Goal: Task Accomplishment & Management: Complete application form

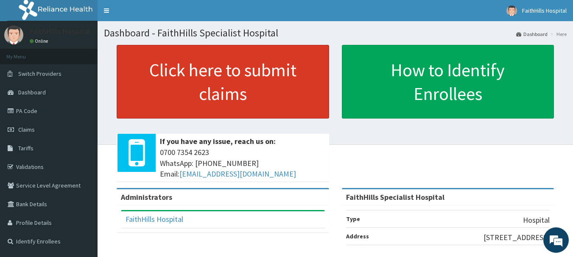
click at [217, 78] on link "Click here to submit claims" at bounding box center [223, 82] width 212 height 74
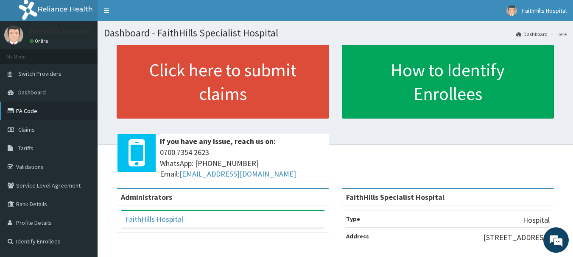
click at [27, 110] on link "PA Code" at bounding box center [49, 111] width 98 height 19
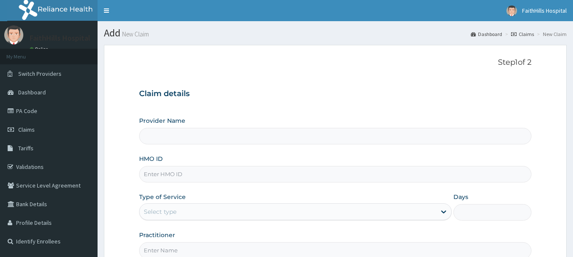
type input "FaithHills Specialist Hospital"
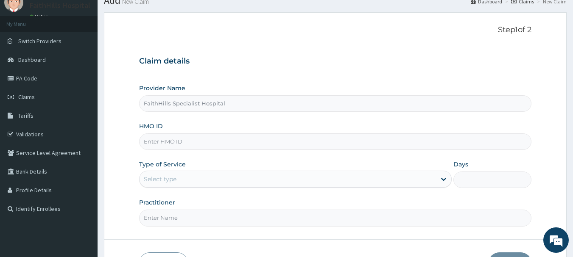
scroll to position [42, 0]
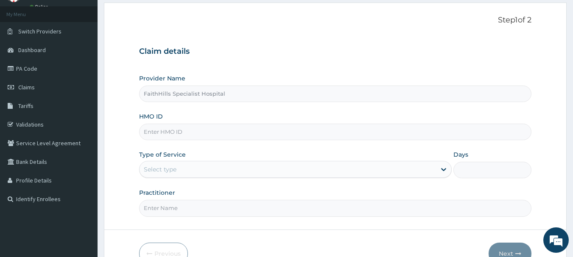
click at [193, 132] on input "HMO ID" at bounding box center [335, 132] width 393 height 17
type input "CHL/11357/A"
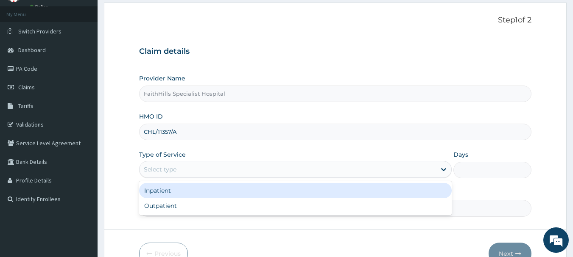
click at [173, 170] on div "Select type" at bounding box center [160, 169] width 33 height 8
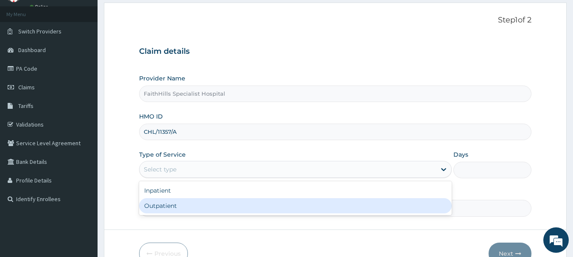
click at [178, 201] on div "Outpatient" at bounding box center [295, 205] width 313 height 15
type input "1"
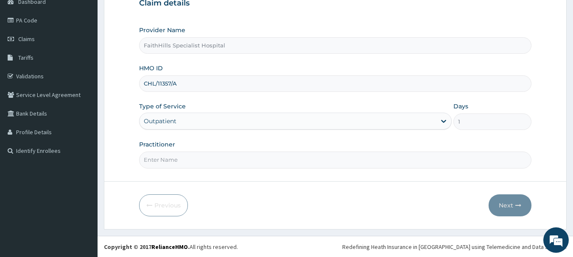
scroll to position [91, 0]
click at [203, 153] on input "Practitioner" at bounding box center [335, 159] width 393 height 17
type input "DR. [PERSON_NAME]"
click at [507, 203] on button "Next" at bounding box center [510, 205] width 43 height 22
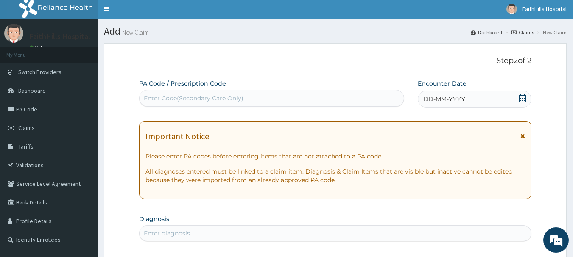
scroll to position [0, 0]
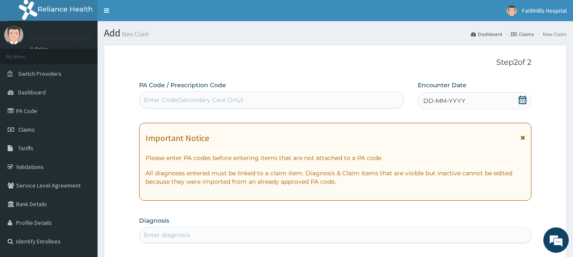
click at [371, 101] on div "Enter Code(Secondary Care Only)" at bounding box center [272, 100] width 265 height 14
click at [525, 101] on icon at bounding box center [523, 100] width 8 height 8
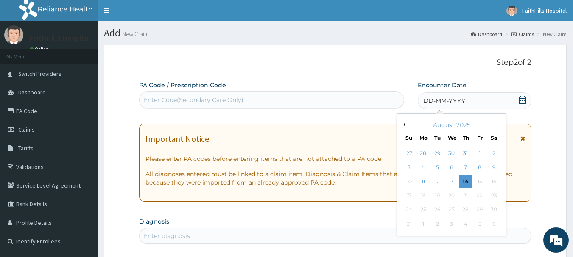
click at [406, 126] on div "August 2025" at bounding box center [451, 125] width 102 height 8
click at [403, 125] on button "Previous Month" at bounding box center [403, 125] width 4 height 4
click at [466, 197] on div "24" at bounding box center [465, 196] width 13 height 13
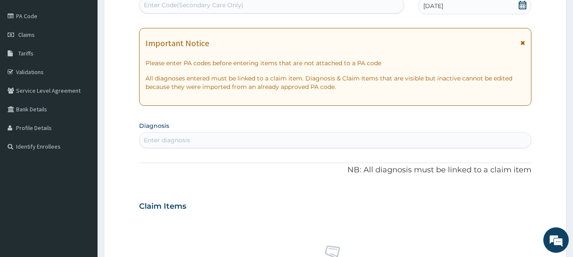
scroll to position [170, 0]
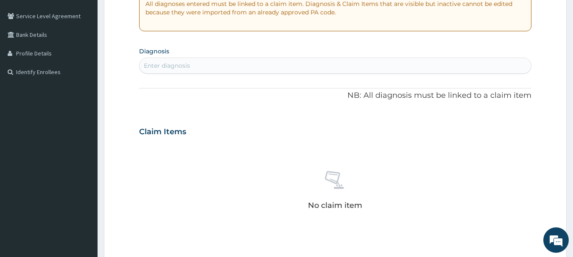
click at [200, 72] on div "Enter diagnosis" at bounding box center [336, 66] width 392 height 14
type input "MALAR"
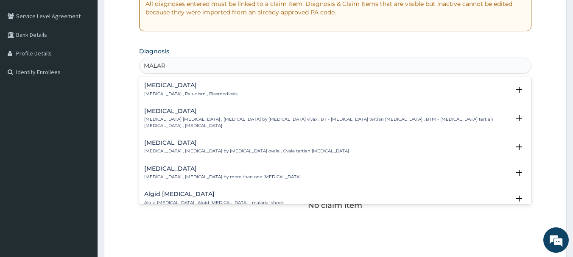
click at [168, 92] on p "Malaria , Paludism , Plasmodiosis" at bounding box center [190, 94] width 93 height 6
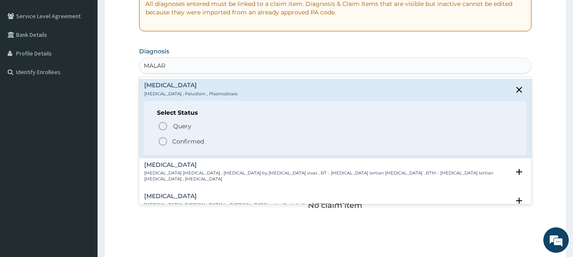
click at [180, 139] on p "Confirmed" at bounding box center [188, 141] width 32 height 8
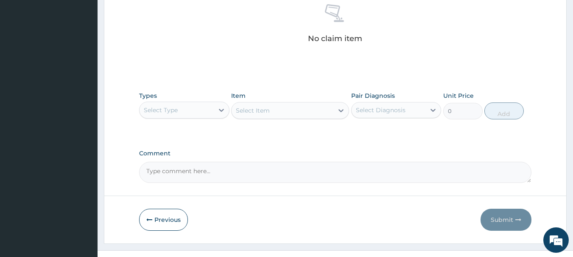
scroll to position [354, 0]
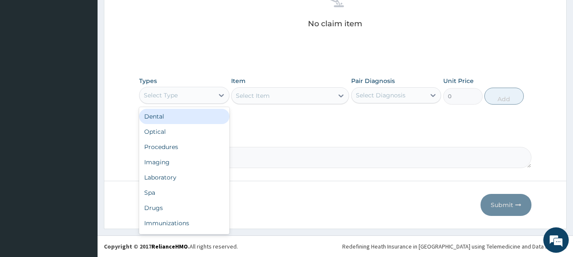
click at [205, 98] on div "Select Type" at bounding box center [177, 96] width 74 height 14
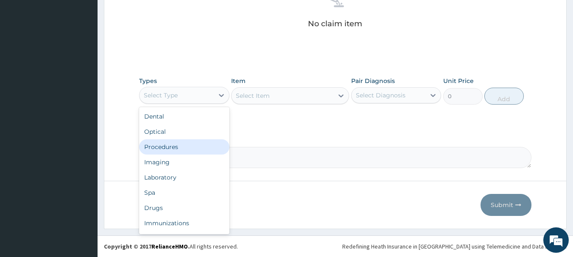
drag, startPoint x: 174, startPoint y: 153, endPoint x: 179, endPoint y: 147, distance: 8.4
click at [174, 153] on div "Procedures" at bounding box center [184, 147] width 90 height 15
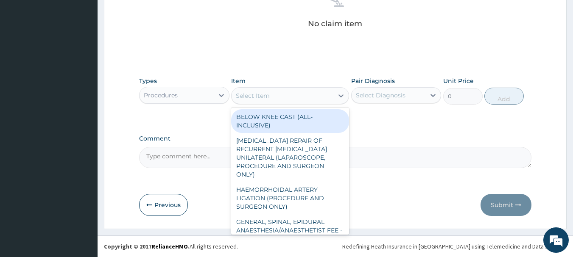
click at [262, 92] on div "Select Item" at bounding box center [253, 96] width 34 height 8
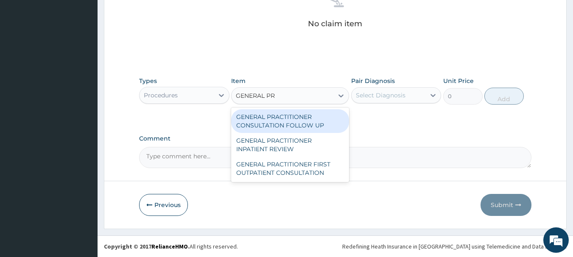
type input "GENERAL PRA"
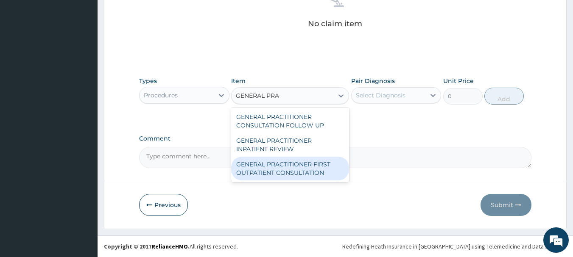
click at [301, 176] on div "GENERAL PRACTITIONER FIRST OUTPATIENT CONSULTATION" at bounding box center [290, 169] width 118 height 24
type input "3750"
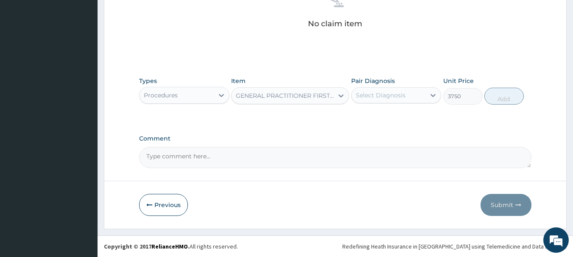
click at [369, 103] on div "Select Diagnosis" at bounding box center [396, 95] width 90 height 16
click at [385, 116] on label "[MEDICAL_DATA]" at bounding box center [391, 116] width 53 height 8
checkbox input "true"
click at [496, 96] on button "Add" at bounding box center [503, 96] width 39 height 17
type input "0"
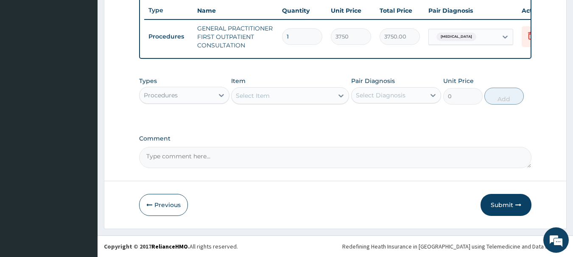
scroll to position [325, 0]
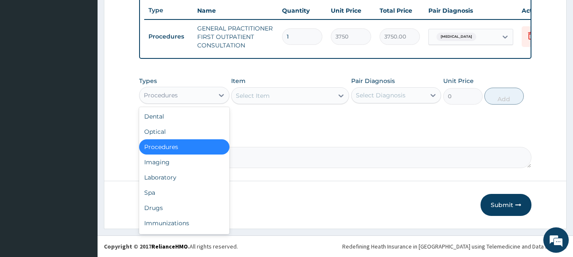
click at [170, 96] on div "Procedures" at bounding box center [161, 95] width 34 height 8
drag, startPoint x: 185, startPoint y: 180, endPoint x: 223, endPoint y: 137, distance: 56.8
click at [187, 178] on div "Laboratory" at bounding box center [184, 177] width 90 height 15
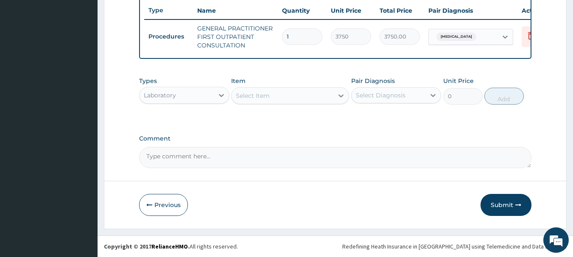
click at [273, 94] on div "Select Item" at bounding box center [283, 96] width 102 height 14
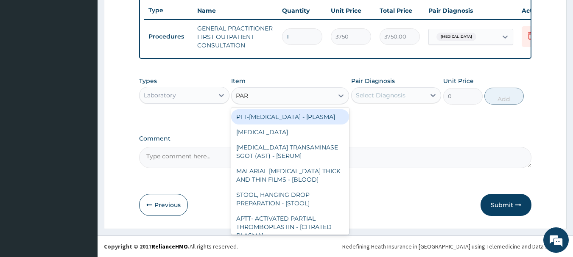
type input "PARA"
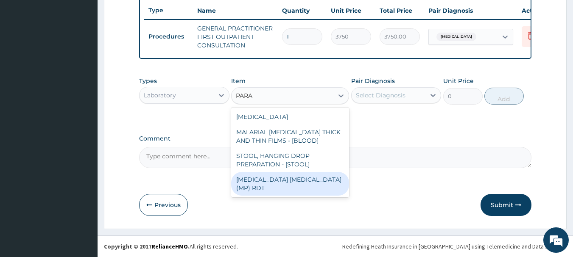
click at [296, 183] on div "[MEDICAL_DATA] [MEDICAL_DATA] (MP) RDT" at bounding box center [290, 184] width 118 height 24
type input "2000"
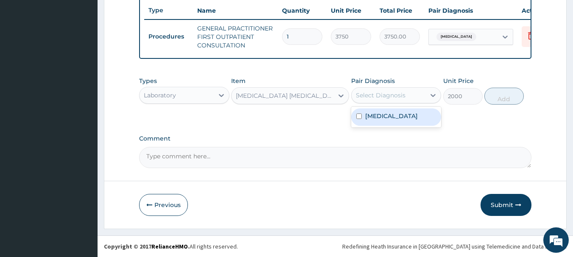
click at [399, 98] on div "Select Diagnosis" at bounding box center [381, 95] width 50 height 8
click at [401, 111] on div "[MEDICAL_DATA]" at bounding box center [396, 117] width 90 height 17
checkbox input "true"
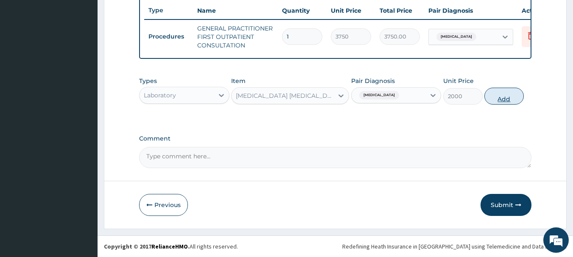
click at [502, 96] on button "Add" at bounding box center [503, 96] width 39 height 17
type input "0"
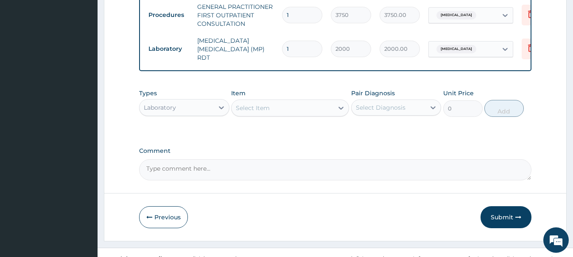
scroll to position [354, 0]
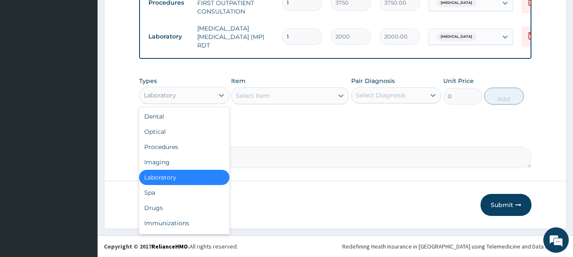
click at [188, 98] on div "Laboratory" at bounding box center [177, 96] width 74 height 14
click at [181, 144] on div "Procedures" at bounding box center [184, 147] width 90 height 15
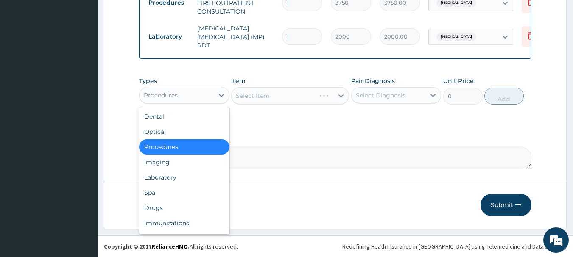
click at [212, 96] on div "Procedures" at bounding box center [177, 96] width 74 height 14
click at [175, 209] on div "Drugs" at bounding box center [184, 208] width 90 height 15
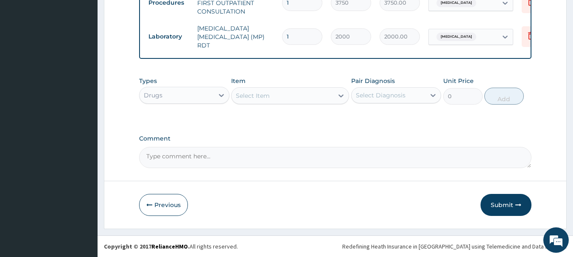
click at [258, 98] on div "Select Item" at bounding box center [253, 96] width 34 height 8
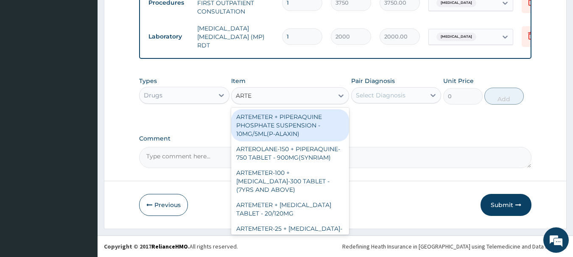
type input "ARTEM"
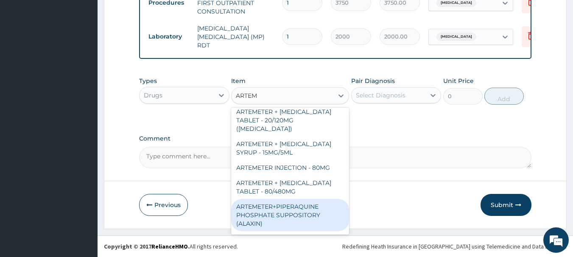
scroll to position [339, 0]
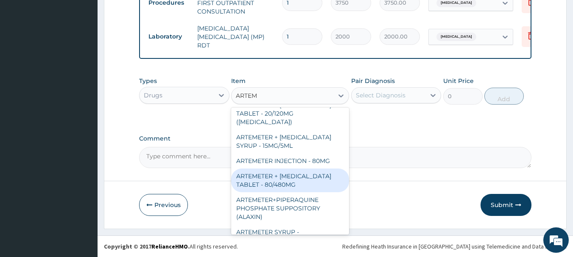
click at [302, 177] on div "ARTEMETER + LUMEFANTRINE TABLET - 80/480MG" at bounding box center [290, 181] width 118 height 24
type input "364"
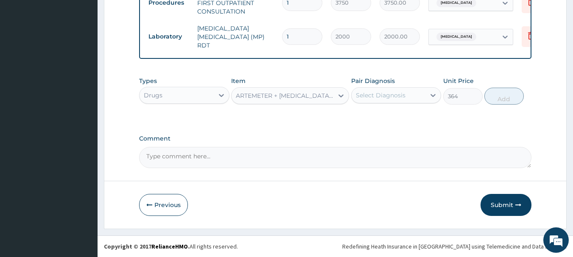
click at [394, 98] on div "Select Diagnosis" at bounding box center [381, 95] width 50 height 8
click at [391, 118] on div "Malaria" at bounding box center [396, 117] width 90 height 17
checkbox input "true"
click at [503, 101] on button "Add" at bounding box center [503, 96] width 39 height 17
type input "0"
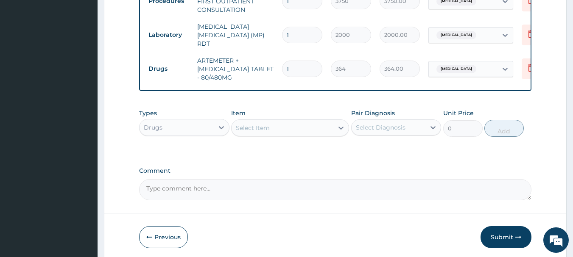
type input "0.00"
type input "6"
type input "2184.00"
type input "6"
click at [246, 132] on div "Select Item" at bounding box center [253, 128] width 34 height 8
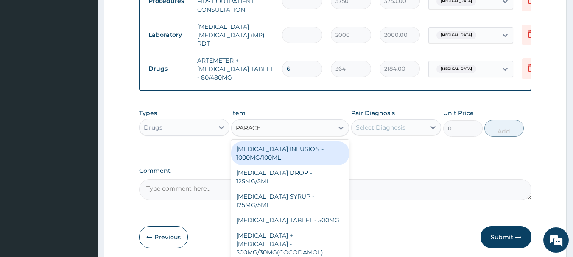
type input "PARACET"
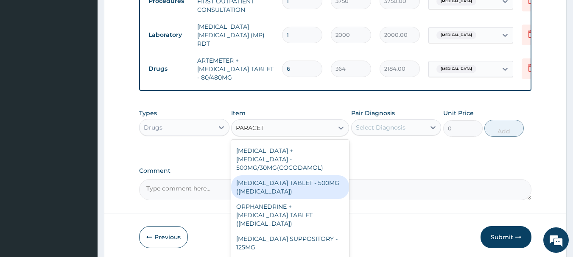
scroll to position [42, 0]
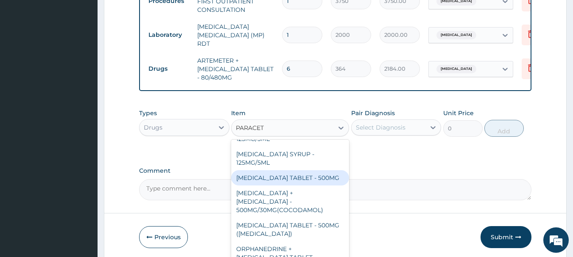
click at [309, 181] on div "PARACETAMOL TABLET - 500MG" at bounding box center [290, 177] width 118 height 15
type input "33.599999999999994"
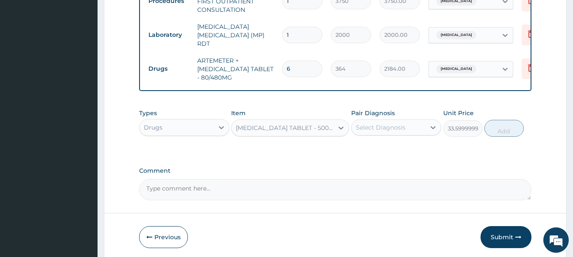
click at [391, 131] on div "Select Diagnosis" at bounding box center [381, 127] width 50 height 8
click at [384, 151] on label "Malaria" at bounding box center [391, 148] width 53 height 8
checkbox input "true"
click at [523, 134] on div "Types Drugs Item PARACETAMOL TABLET - 500MG Pair Diagnosis option Malaria, sele…" at bounding box center [335, 123] width 393 height 36
click at [508, 132] on button "Add" at bounding box center [503, 128] width 39 height 17
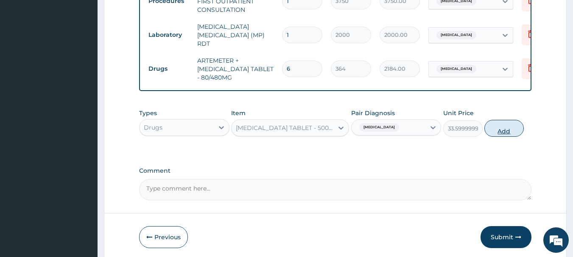
type input "0"
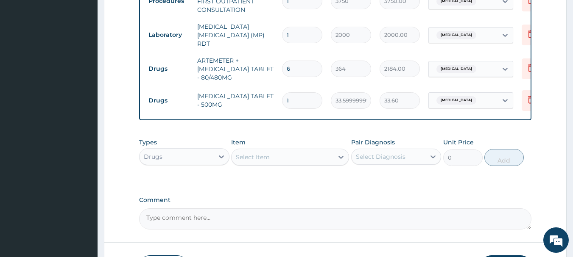
type input "18"
type input "604.80"
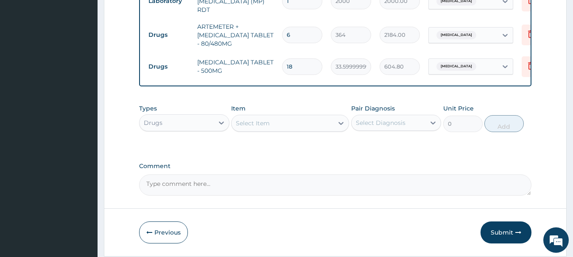
scroll to position [417, 0]
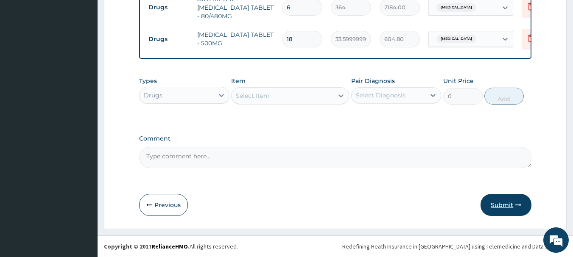
type input "18"
click at [502, 201] on button "Submit" at bounding box center [505, 205] width 51 height 22
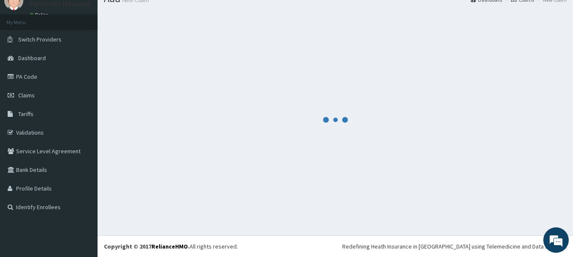
scroll to position [34, 0]
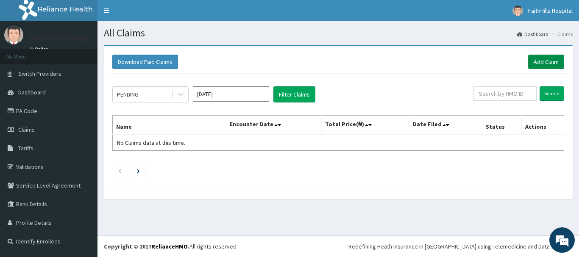
click at [560, 64] on link "Add Claim" at bounding box center [546, 62] width 36 height 14
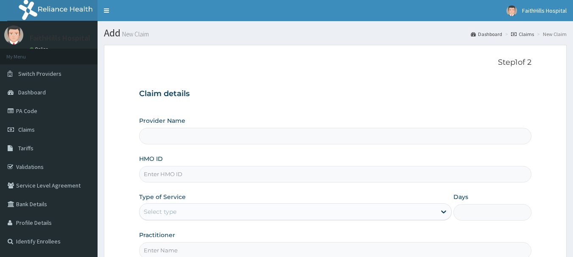
type input "FaithHills Specialist Hospital"
click at [172, 177] on input "HMO ID" at bounding box center [335, 174] width 393 height 17
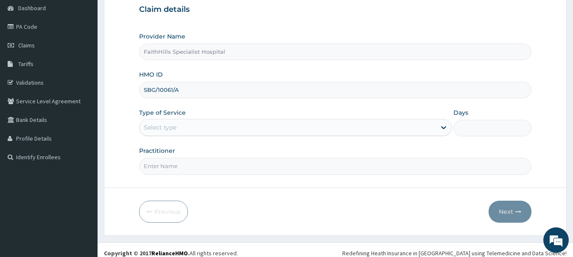
scroll to position [85, 0]
type input "SBG/10061/A"
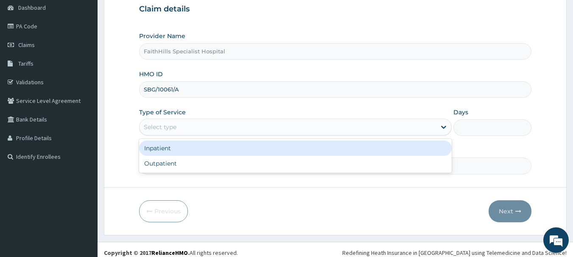
click at [194, 133] on div "Select type" at bounding box center [288, 127] width 296 height 14
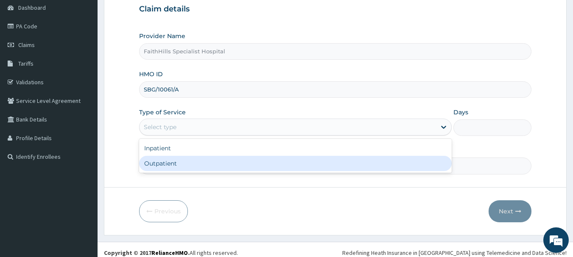
click at [187, 168] on div "Outpatient" at bounding box center [295, 163] width 313 height 15
type input "1"
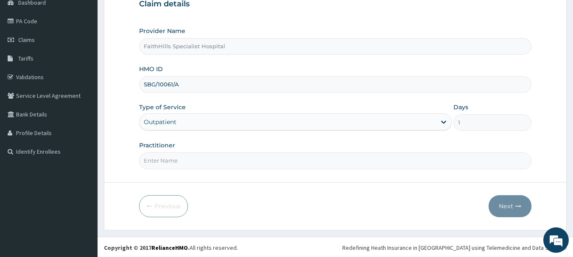
scroll to position [91, 0]
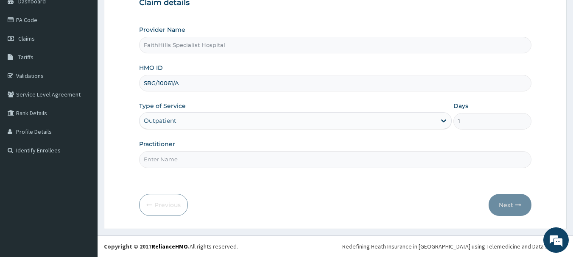
click at [192, 162] on input "Practitioner" at bounding box center [335, 159] width 393 height 17
type input "DR. [PERSON_NAME]"
click at [514, 208] on button "Next" at bounding box center [510, 205] width 43 height 22
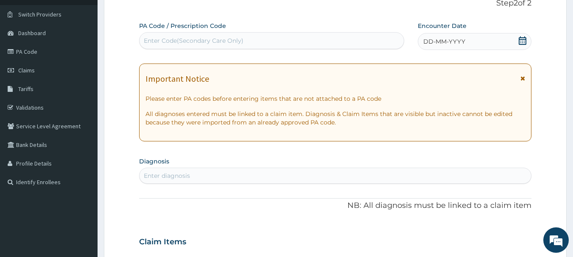
scroll to position [0, 0]
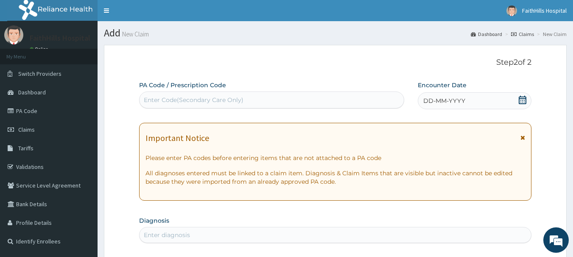
click at [173, 103] on div "Enter Code(Secondary Care Only)" at bounding box center [194, 100] width 100 height 8
type input "PA/A827D7"
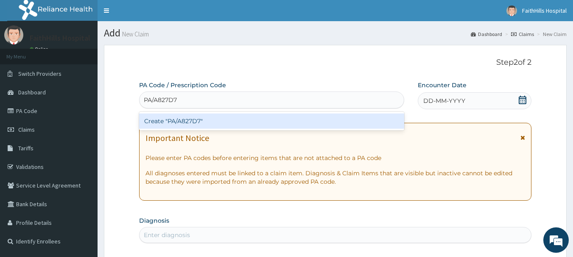
click at [321, 123] on div "Create "PA/A827D7"" at bounding box center [271, 121] width 265 height 15
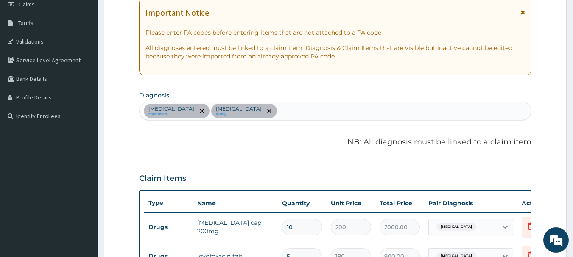
scroll to position [113, 0]
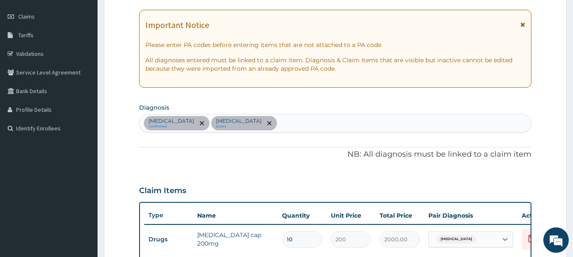
click at [301, 123] on div "Low back pain confirmed Pyelonephritis query" at bounding box center [336, 124] width 392 height 18
type input "MALARI"
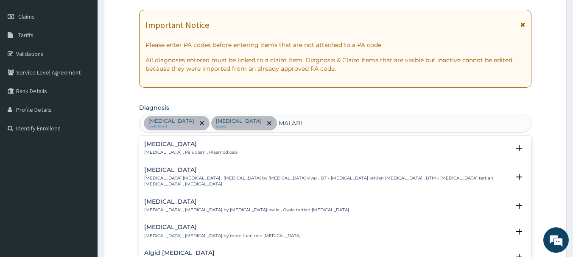
click at [217, 155] on div "Malaria Malaria , Paludism , Plasmodiosis" at bounding box center [335, 148] width 383 height 15
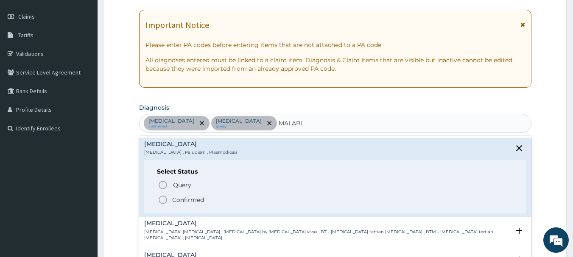
click at [165, 204] on icon "status option filled" at bounding box center [163, 200] width 10 height 10
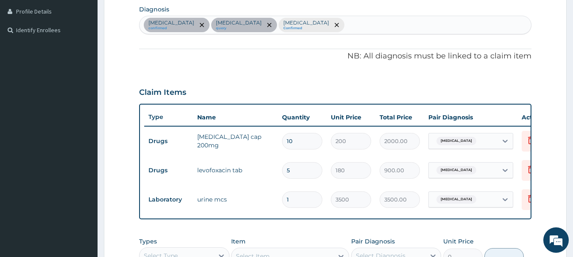
scroll to position [325, 0]
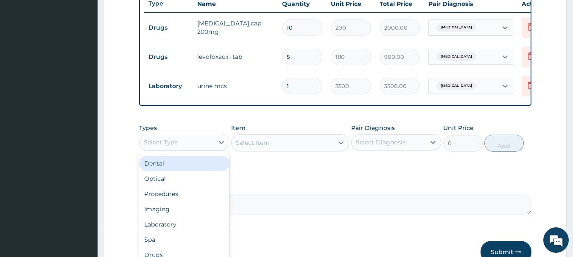
click at [195, 148] on div "Select Type" at bounding box center [177, 143] width 74 height 14
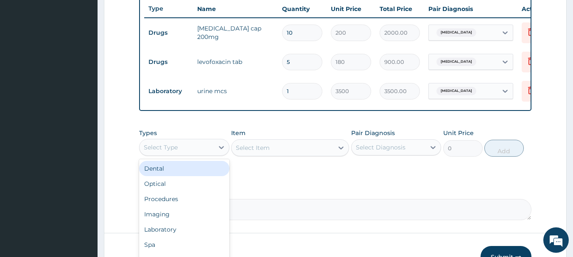
scroll to position [368, 0]
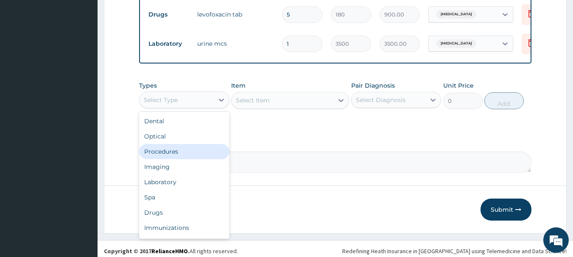
click at [192, 159] on div "Procedures" at bounding box center [184, 151] width 90 height 15
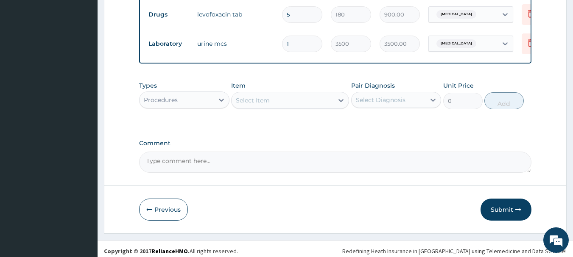
click at [293, 107] on div "Select Item" at bounding box center [283, 101] width 102 height 14
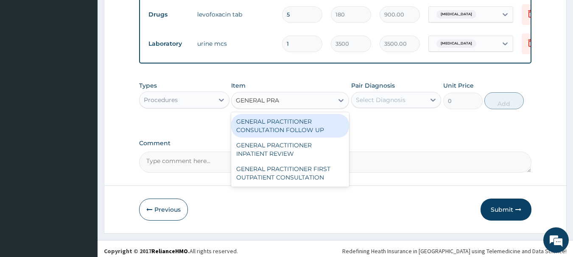
type input "GENERAL PRAC"
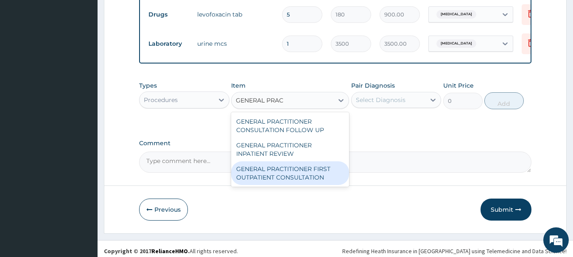
drag, startPoint x: 311, startPoint y: 184, endPoint x: 362, endPoint y: 141, distance: 66.6
click at [311, 183] on div "GENERAL PRACTITIONER FIRST OUTPATIENT CONSULTATION" at bounding box center [290, 174] width 118 height 24
type input "3750"
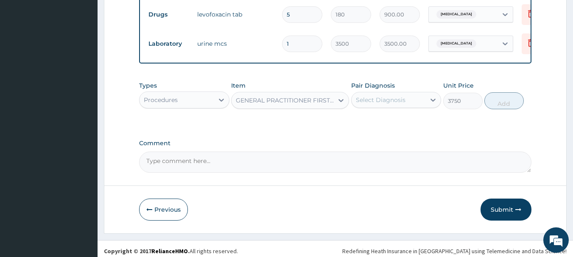
click at [387, 104] on div "Select Diagnosis" at bounding box center [381, 100] width 50 height 8
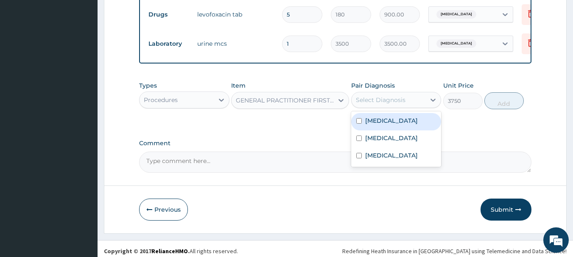
click at [385, 123] on div "Low back pain" at bounding box center [396, 121] width 90 height 17
checkbox input "true"
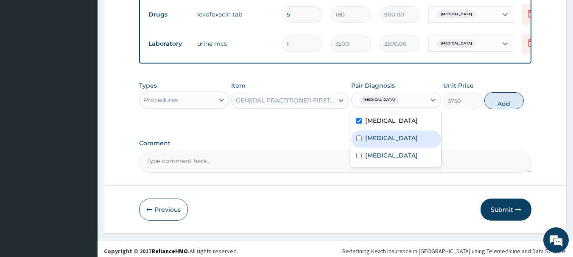
drag, startPoint x: 389, startPoint y: 143, endPoint x: 389, endPoint y: 148, distance: 4.7
click at [389, 142] on label "Pyelonephritis" at bounding box center [391, 138] width 53 height 8
checkbox input "true"
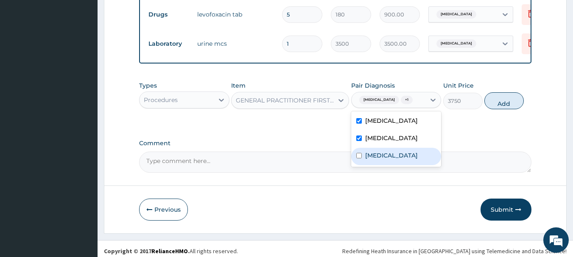
drag, startPoint x: 387, startPoint y: 165, endPoint x: 461, endPoint y: 140, distance: 78.3
click at [388, 165] on div "Malaria" at bounding box center [396, 156] width 90 height 17
checkbox input "true"
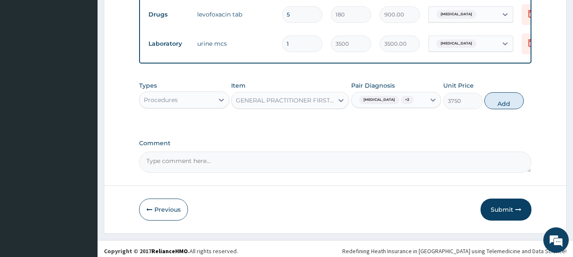
drag, startPoint x: 517, startPoint y: 107, endPoint x: 419, endPoint y: 132, distance: 101.9
click at [513, 109] on button "Add" at bounding box center [503, 100] width 39 height 17
type input "0"
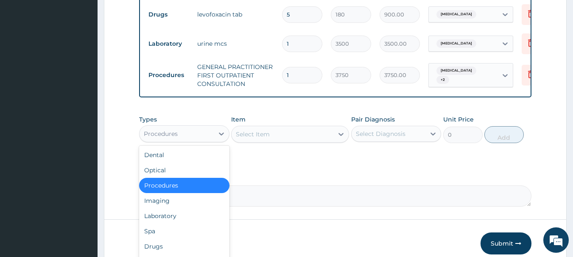
click at [170, 138] on div "Procedures" at bounding box center [161, 134] width 34 height 8
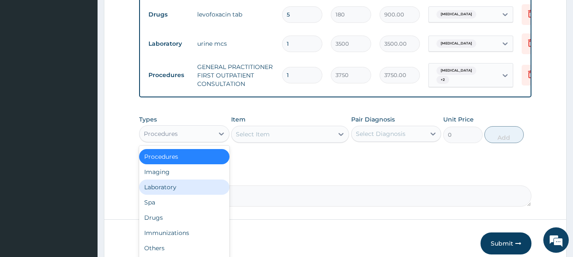
click at [178, 194] on div "Laboratory" at bounding box center [184, 187] width 90 height 15
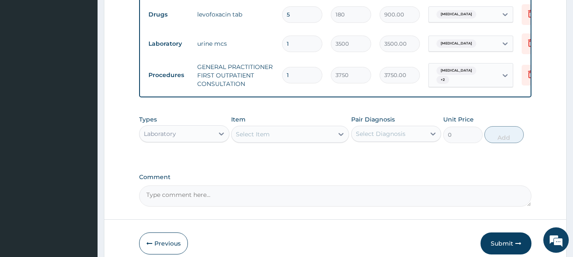
scroll to position [413, 0]
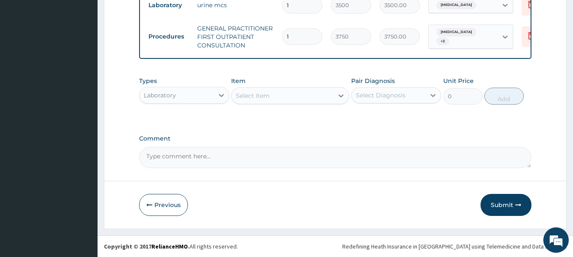
click at [284, 95] on div "Select Item" at bounding box center [283, 96] width 102 height 14
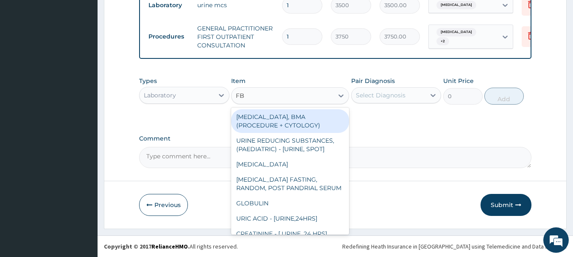
type input "FBC"
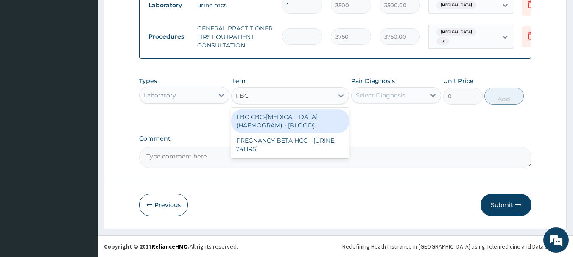
click at [306, 120] on div "FBC CBC-[MEDICAL_DATA] (HAEMOGRAM) - [BLOOD]" at bounding box center [290, 121] width 118 height 24
type input "5000"
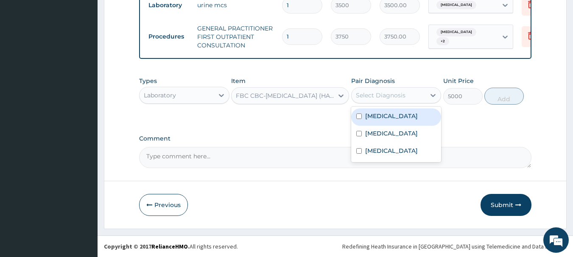
click at [399, 98] on div "Select Diagnosis" at bounding box center [381, 95] width 50 height 8
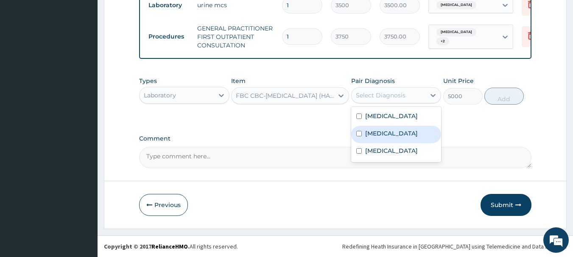
click at [403, 131] on label "Pyelonephritis" at bounding box center [391, 133] width 53 height 8
checkbox input "true"
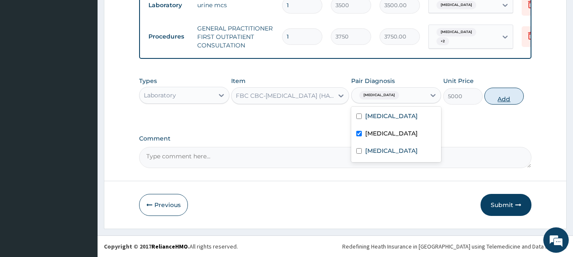
click at [503, 96] on button "Add" at bounding box center [503, 96] width 39 height 17
type input "0"
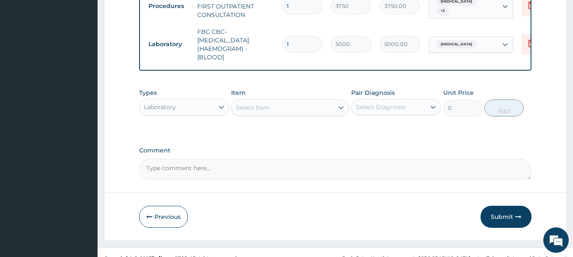
scroll to position [455, 0]
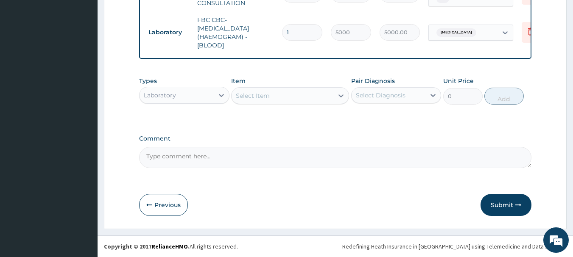
click at [285, 92] on div "Select Item" at bounding box center [283, 96] width 102 height 14
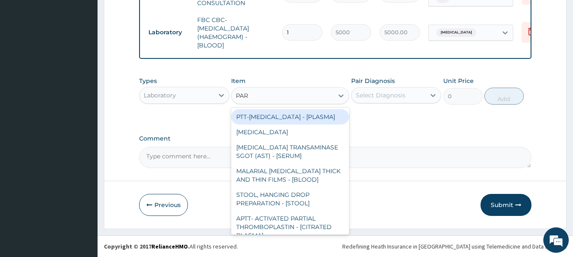
type input "PARA"
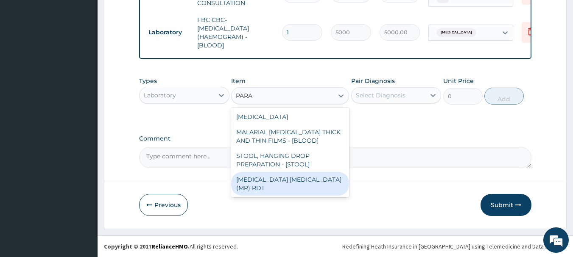
click at [283, 181] on div "[MEDICAL_DATA] [MEDICAL_DATA] (MP) RDT" at bounding box center [290, 184] width 118 height 24
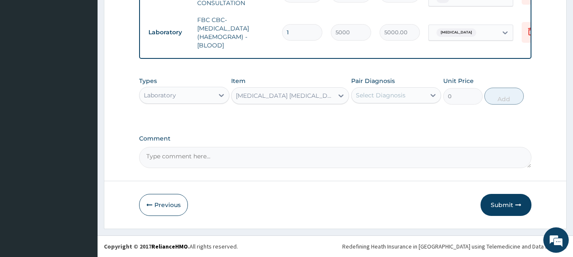
type input "2000"
click at [413, 95] on div "Select Diagnosis" at bounding box center [389, 96] width 74 height 14
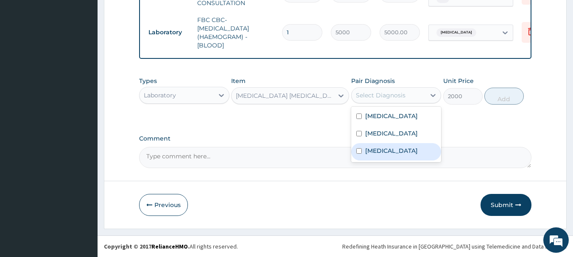
click at [404, 160] on div "[MEDICAL_DATA]" at bounding box center [396, 151] width 90 height 17
checkbox input "true"
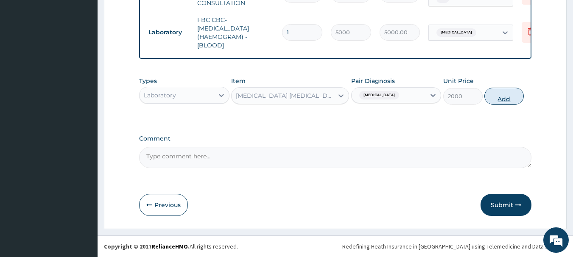
click at [500, 99] on button "Add" at bounding box center [503, 96] width 39 height 17
type input "0"
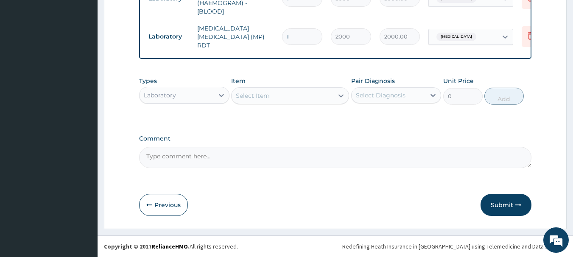
scroll to position [484, 0]
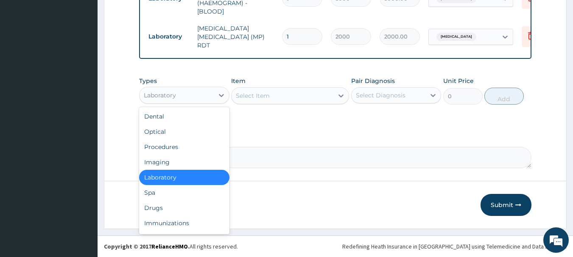
click at [195, 99] on div "Laboratory" at bounding box center [177, 96] width 74 height 14
click at [173, 209] on div "Drugs" at bounding box center [184, 208] width 90 height 15
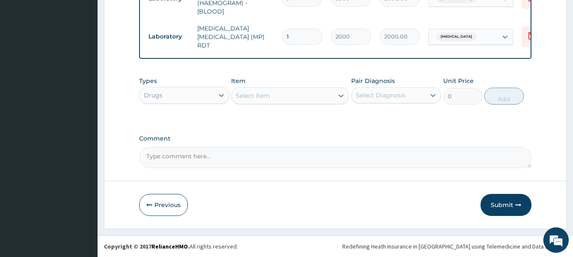
click at [286, 103] on div "Select Item" at bounding box center [290, 95] width 118 height 17
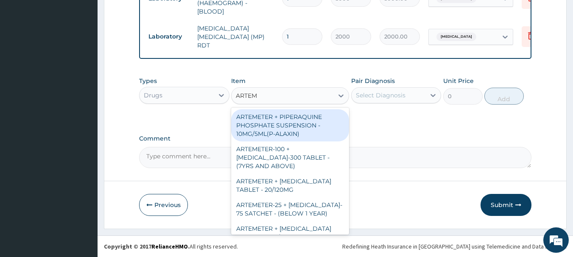
type input "ARTEME"
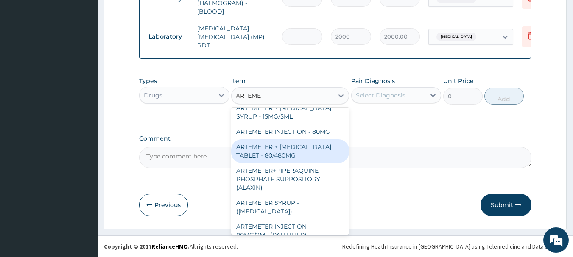
scroll to position [370, 0]
click at [304, 144] on div "ARTEMETER + [MEDICAL_DATA] TABLET - 80/480MG" at bounding box center [290, 150] width 118 height 24
type input "364"
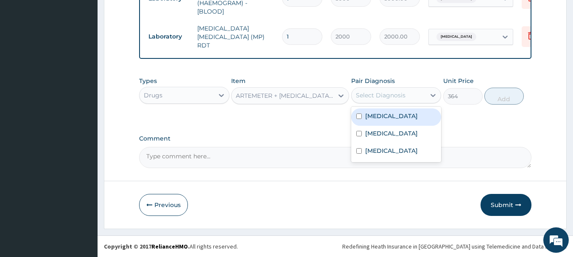
click at [395, 96] on div "Select Diagnosis" at bounding box center [381, 95] width 50 height 8
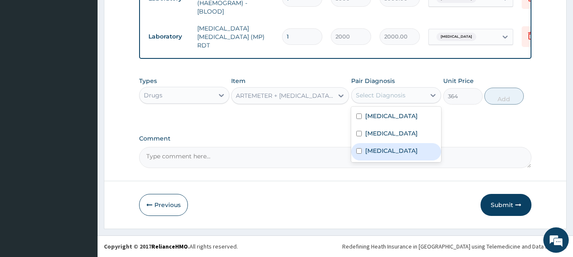
click at [392, 154] on div "[MEDICAL_DATA]" at bounding box center [396, 151] width 90 height 17
checkbox input "true"
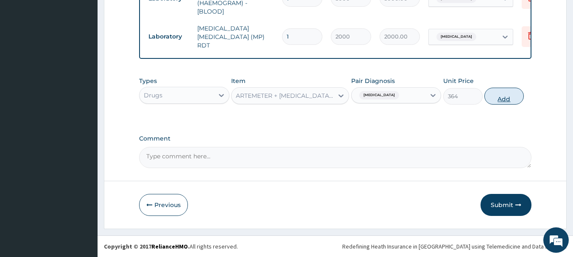
click at [506, 103] on button "Add" at bounding box center [503, 96] width 39 height 17
type input "0"
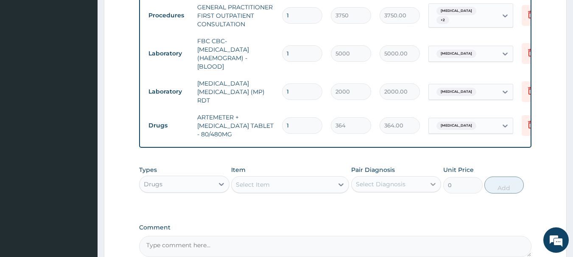
scroll to position [518, 0]
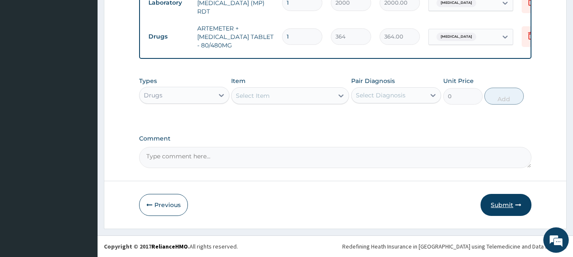
click at [505, 206] on button "Submit" at bounding box center [505, 205] width 51 height 22
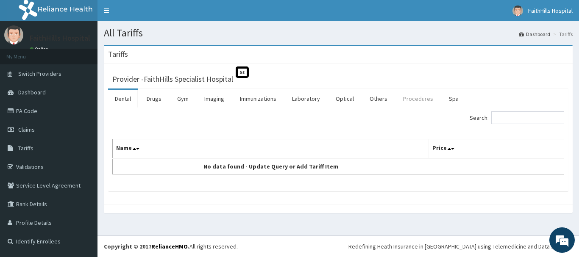
click at [414, 99] on link "Procedures" at bounding box center [419, 99] width 44 height 18
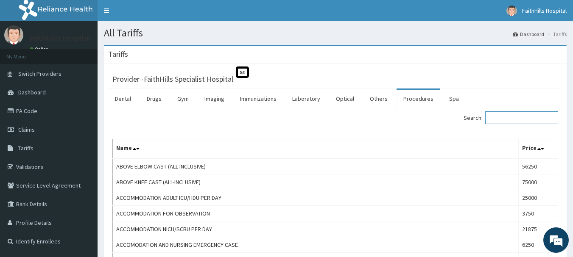
click at [506, 121] on input "Search:" at bounding box center [521, 118] width 73 height 13
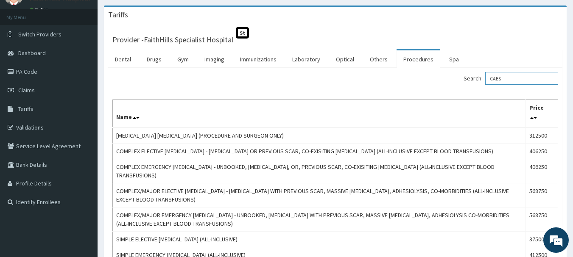
scroll to position [36, 0]
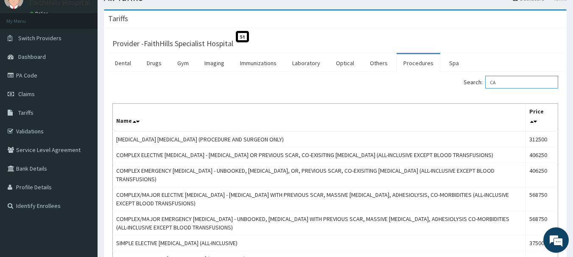
type input "C"
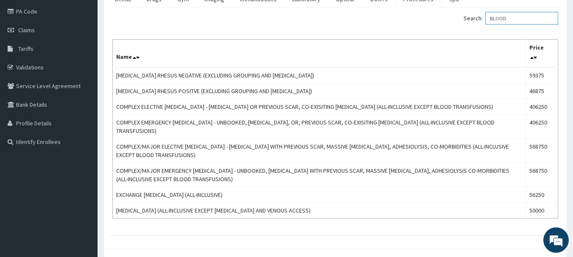
scroll to position [85, 0]
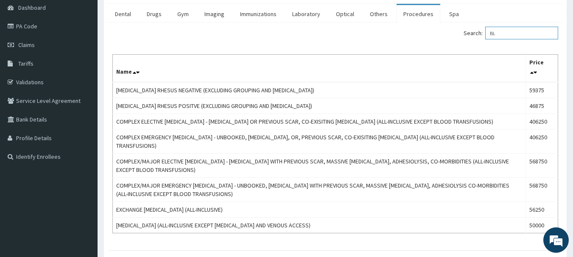
type input "B"
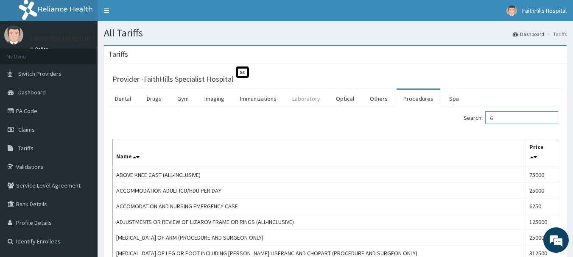
type input "G"
click at [316, 97] on link "Laboratory" at bounding box center [306, 99] width 42 height 18
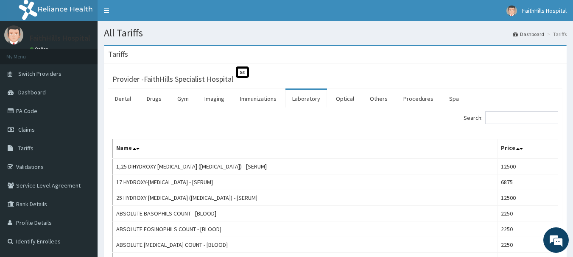
click at [535, 115] on input "Search:" at bounding box center [521, 118] width 73 height 13
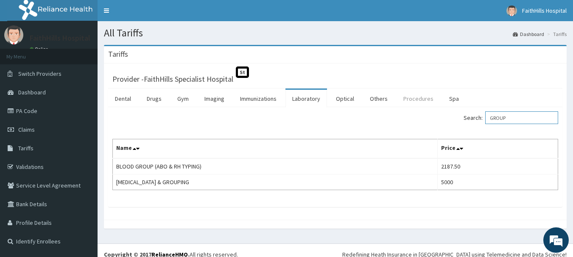
type input "GROUP"
click at [407, 101] on link "Procedures" at bounding box center [419, 99] width 44 height 18
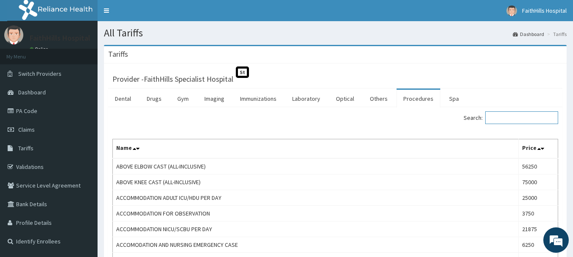
click at [528, 119] on input "Search:" at bounding box center [521, 118] width 73 height 13
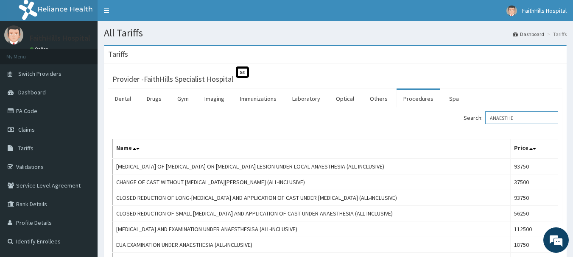
scroll to position [42, 0]
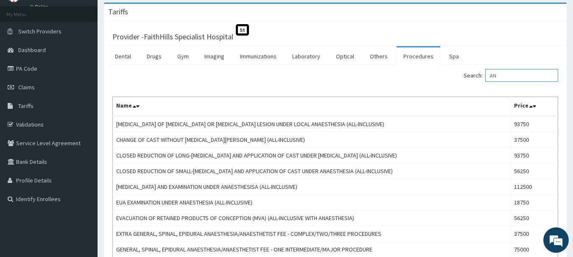
type input "A"
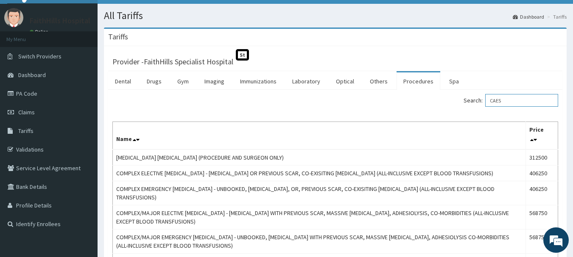
scroll to position [0, 0]
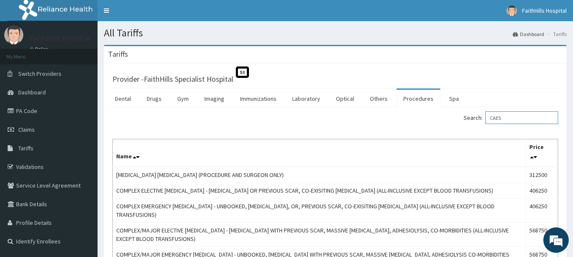
type input "CAES"
click at [312, 102] on link "Laboratory" at bounding box center [306, 99] width 42 height 18
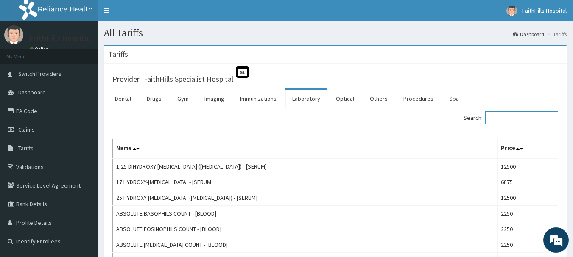
click at [529, 118] on input "Search:" at bounding box center [521, 118] width 73 height 13
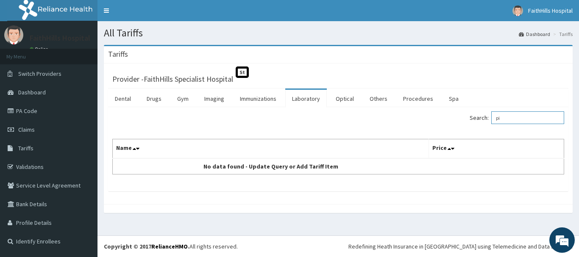
type input "p"
click at [517, 117] on input "blood tran" at bounding box center [528, 118] width 73 height 13
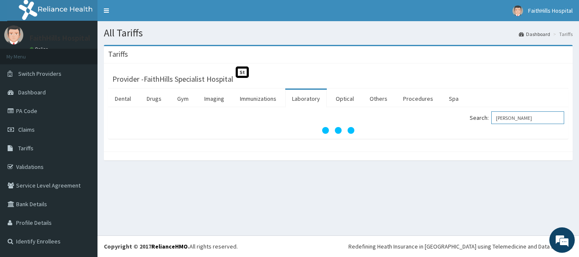
click at [516, 117] on input "tran" at bounding box center [528, 118] width 73 height 13
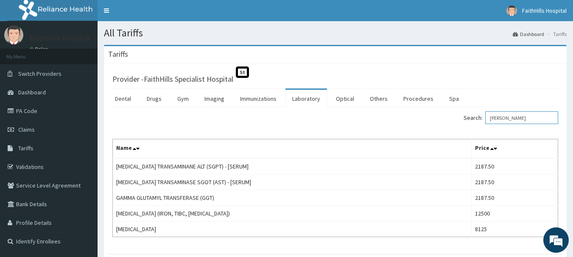
type input "tran"
click at [52, 115] on link "PA Code" at bounding box center [49, 111] width 98 height 19
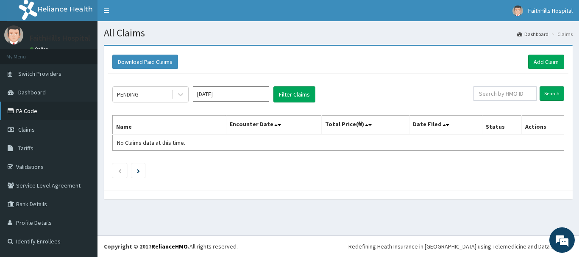
click at [34, 107] on link "PA Code" at bounding box center [49, 111] width 98 height 19
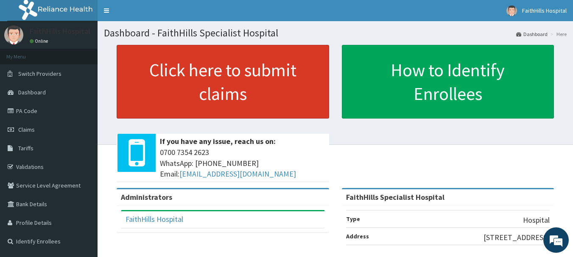
click at [219, 87] on link "Click here to submit claims" at bounding box center [223, 82] width 212 height 74
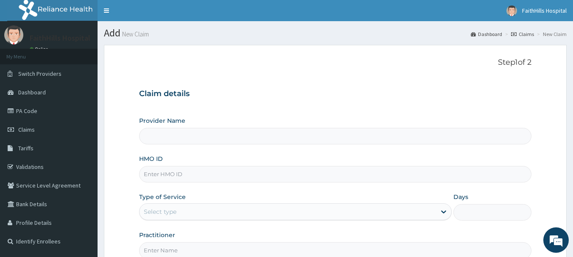
type input "FaithHills Specialist Hospital"
click at [169, 173] on input "HMO ID" at bounding box center [335, 174] width 393 height 17
type input "NEL/10056/B"
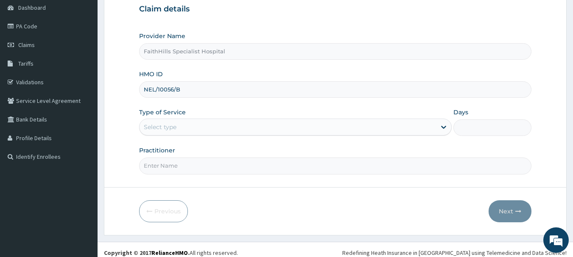
click at [168, 127] on div "Select type" at bounding box center [160, 127] width 33 height 8
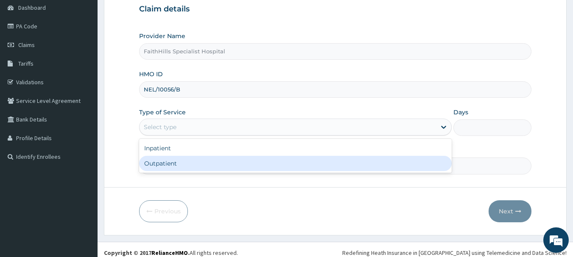
click at [165, 162] on div "Outpatient" at bounding box center [295, 163] width 313 height 15
type input "1"
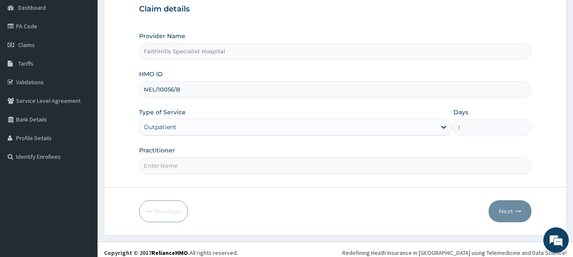
click at [186, 168] on input "Practitioner" at bounding box center [335, 166] width 393 height 17
type input "DR. [PERSON_NAME]"
click at [508, 211] on button "Next" at bounding box center [510, 212] width 43 height 22
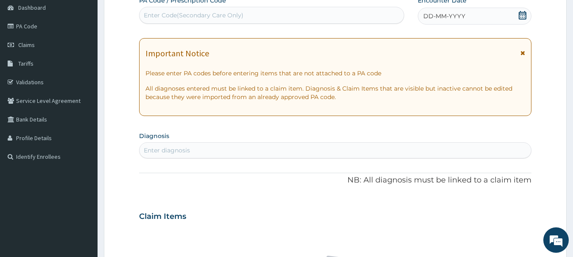
scroll to position [0, 0]
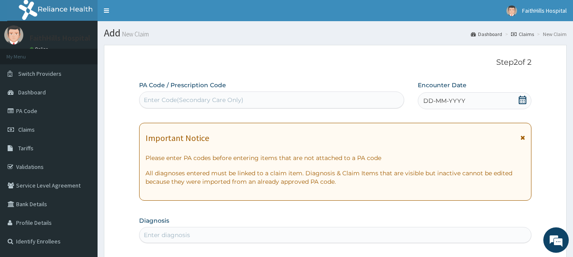
click at [233, 95] on div "Enter Code(Secondary Care Only)" at bounding box center [272, 100] width 265 height 14
type input "PA/FBCD2D"
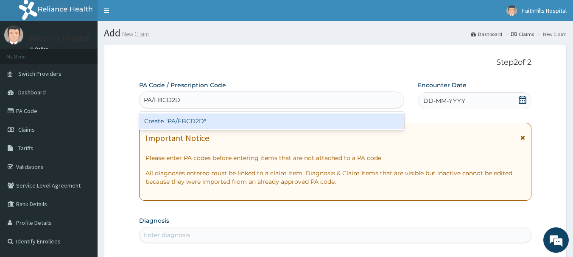
click at [206, 122] on div "Create "PA/FBCD2D"" at bounding box center [271, 121] width 265 height 15
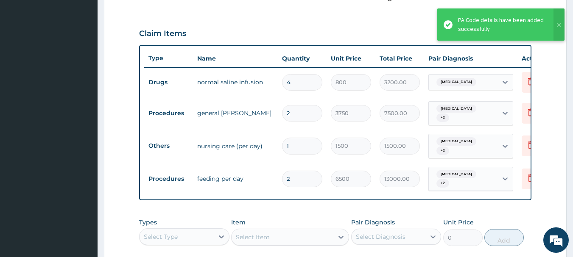
scroll to position [275, 0]
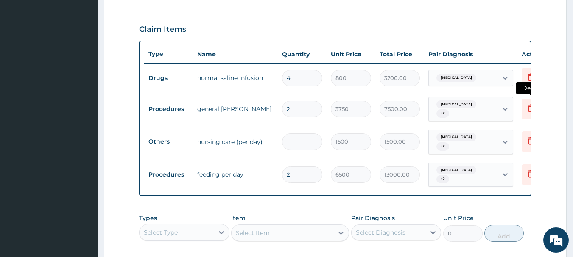
click at [530, 106] on icon at bounding box center [531, 108] width 10 height 10
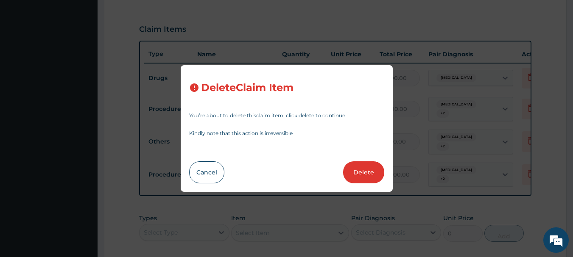
click at [380, 166] on button "Delete" at bounding box center [363, 173] width 41 height 22
type input "1"
type input "1500"
type input "1500.00"
type input "2"
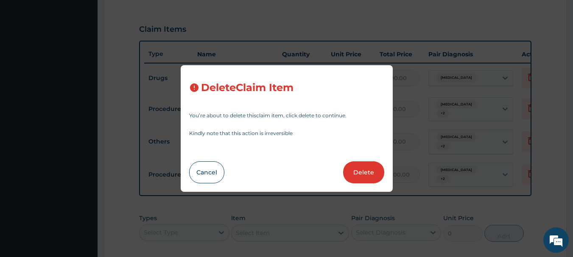
type input "6500"
type input "13000.00"
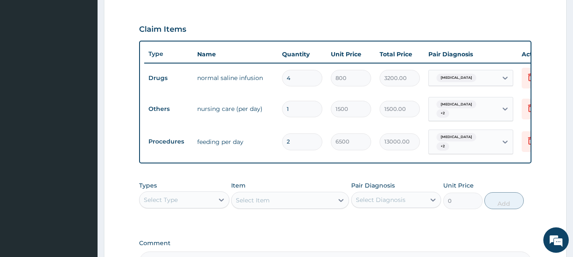
scroll to position [386, 0]
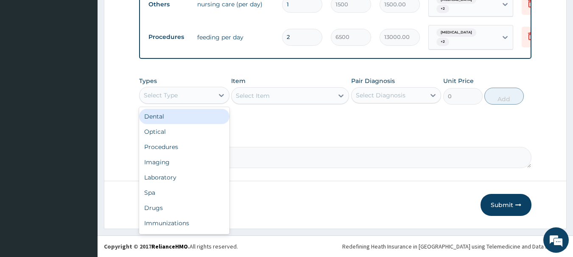
click at [183, 89] on div "Select Type" at bounding box center [177, 96] width 74 height 14
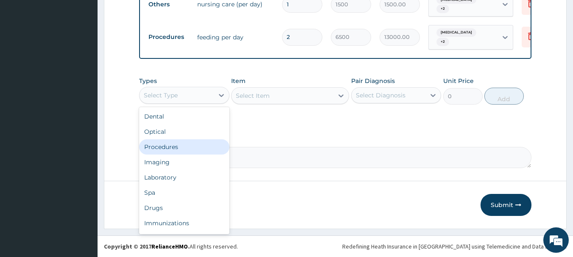
click at [184, 151] on div "Procedures" at bounding box center [184, 147] width 90 height 15
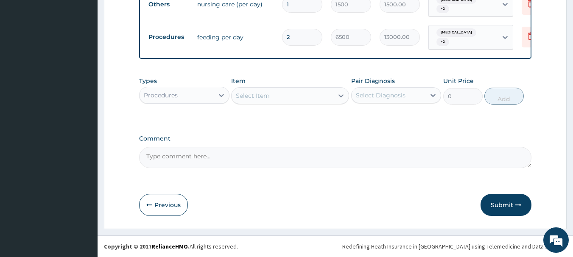
click at [267, 100] on div "Select Item" at bounding box center [283, 96] width 102 height 14
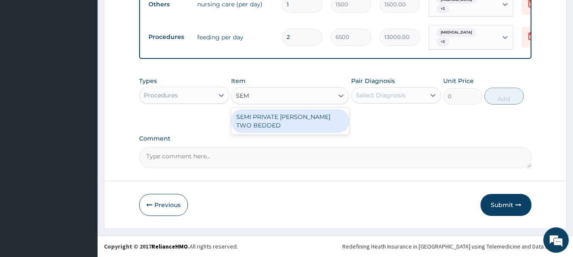
type input "SEMI"
click at [299, 126] on div "SEMI PRIVATE WARD TWO BEDDED" at bounding box center [290, 121] width 118 height 24
type input "7500"
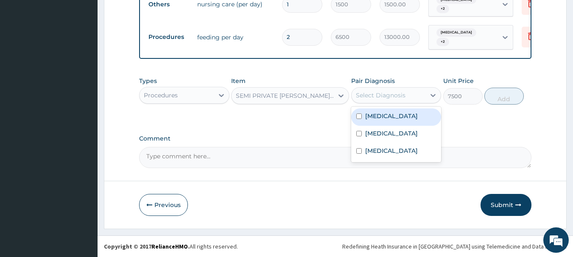
click at [374, 95] on div "Select Diagnosis" at bounding box center [381, 95] width 50 height 8
drag, startPoint x: 380, startPoint y: 118, endPoint x: 380, endPoint y: 124, distance: 6.0
click at [380, 118] on label "Chronic hypotension" at bounding box center [391, 116] width 53 height 8
checkbox input "true"
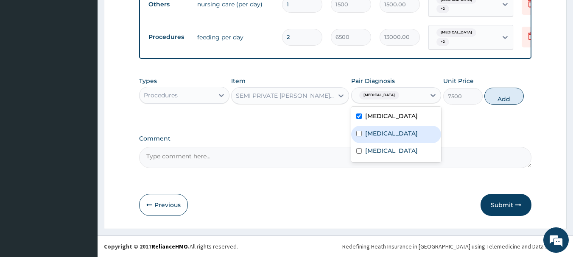
click at [379, 128] on div "Malaria" at bounding box center [396, 134] width 90 height 17
checkbox input "true"
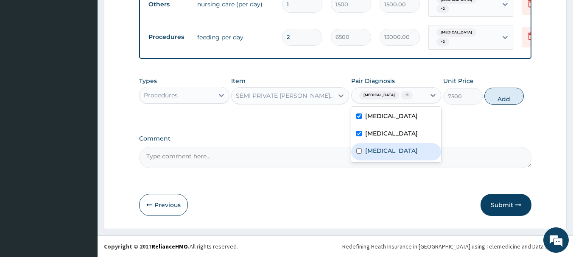
drag, startPoint x: 388, startPoint y: 160, endPoint x: 447, endPoint y: 132, distance: 65.8
click at [388, 155] on label "Upper respiratory infection" at bounding box center [391, 151] width 53 height 8
checkbox input "true"
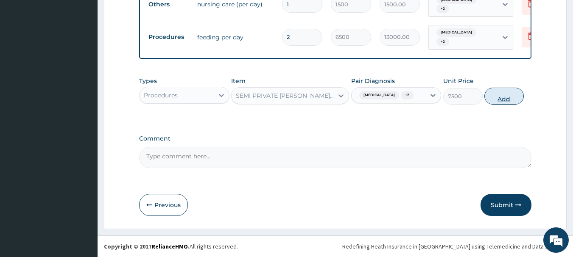
click at [516, 101] on button "Add" at bounding box center [503, 96] width 39 height 17
type input "0"
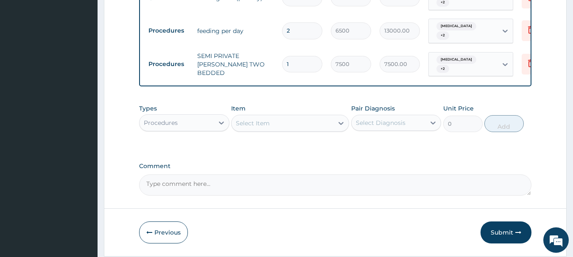
type input "0.00"
type input "2"
type input "15000.00"
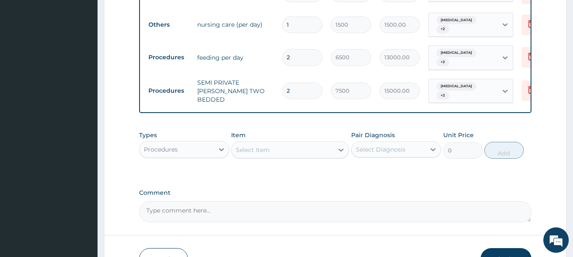
scroll to position [301, 0]
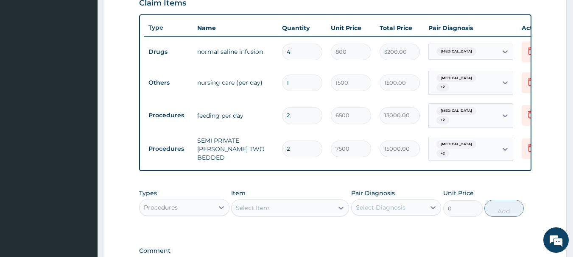
type input "2"
drag, startPoint x: 310, startPoint y: 83, endPoint x: 307, endPoint y: 89, distance: 7.6
click at [309, 84] on input "1" at bounding box center [302, 83] width 40 height 17
type input "0.00"
type input "2"
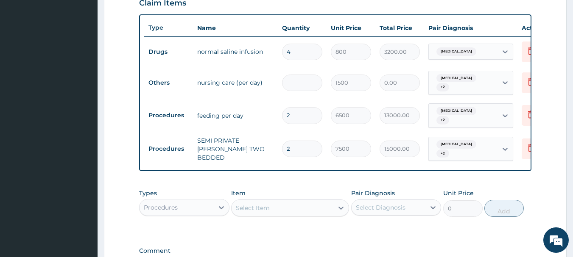
type input "3000.00"
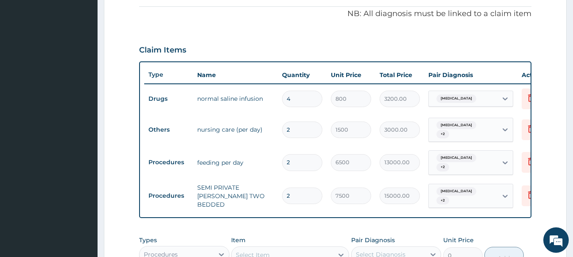
scroll to position [174, 0]
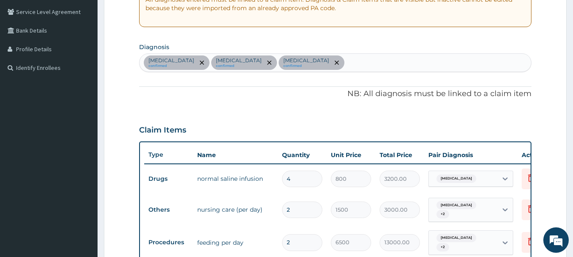
type input "2"
drag, startPoint x: 302, startPoint y: 182, endPoint x: 297, endPoint y: 180, distance: 5.4
click at [302, 181] on input "4" at bounding box center [302, 179] width 40 height 17
type input "0.00"
type input "3"
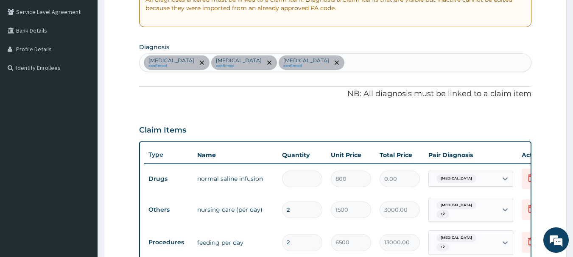
type input "2400.00"
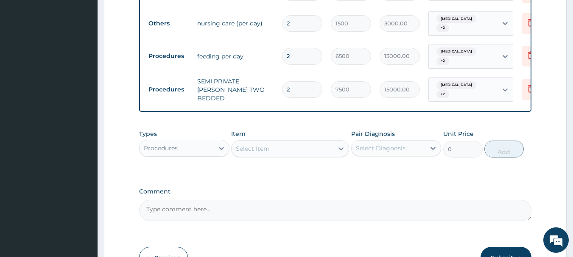
scroll to position [386, 0]
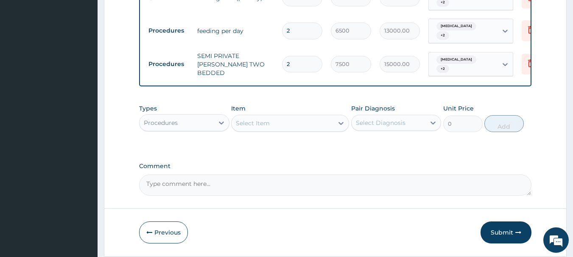
type input "3"
click at [182, 127] on div "Procedures" at bounding box center [177, 123] width 74 height 14
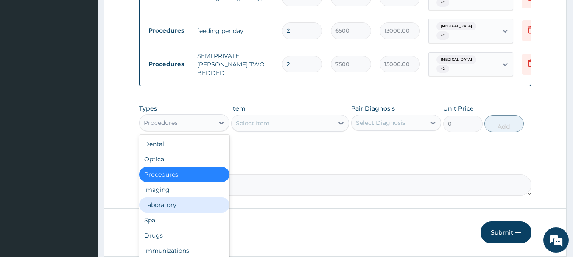
scroll to position [29, 0]
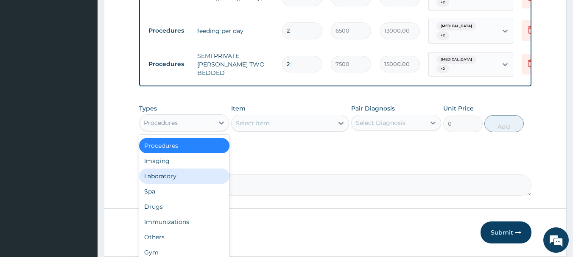
click at [179, 182] on div "Laboratory" at bounding box center [184, 176] width 90 height 15
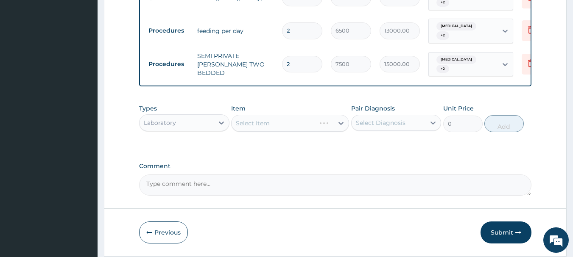
scroll to position [419, 0]
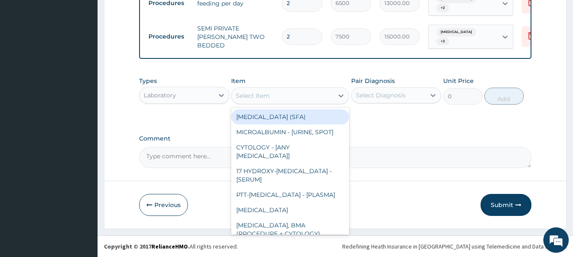
click at [277, 95] on div "Select Item" at bounding box center [283, 96] width 102 height 14
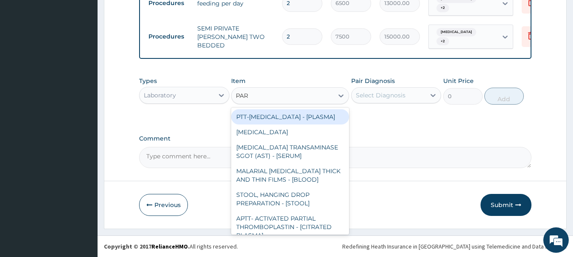
type input "PARA"
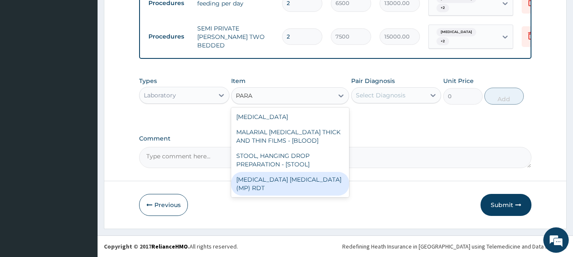
drag, startPoint x: 295, startPoint y: 177, endPoint x: 349, endPoint y: 139, distance: 65.8
click at [296, 177] on div "MALARIA PARASITE (MP) RDT" at bounding box center [290, 184] width 118 height 24
type input "2000"
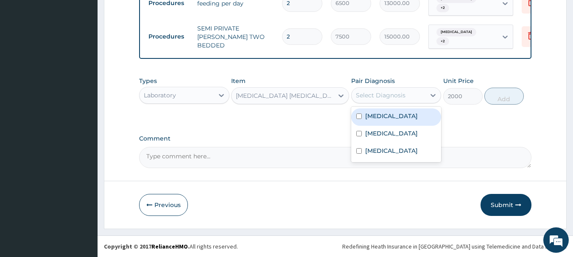
click at [383, 98] on div "Select Diagnosis" at bounding box center [381, 95] width 50 height 8
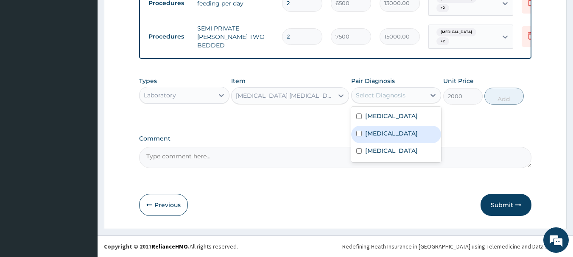
drag, startPoint x: 389, startPoint y: 132, endPoint x: 452, endPoint y: 112, distance: 66.8
click at [400, 128] on div "Malaria" at bounding box center [396, 134] width 90 height 17
checkbox input "true"
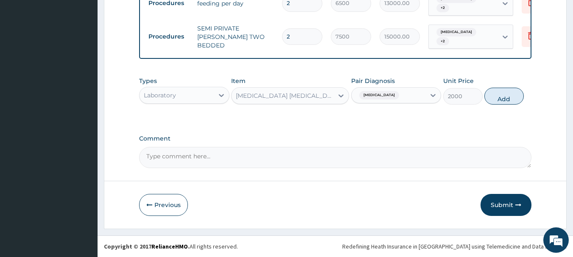
drag, startPoint x: 500, startPoint y: 98, endPoint x: 421, endPoint y: 103, distance: 79.1
click at [493, 99] on button "Add" at bounding box center [503, 96] width 39 height 17
type input "0"
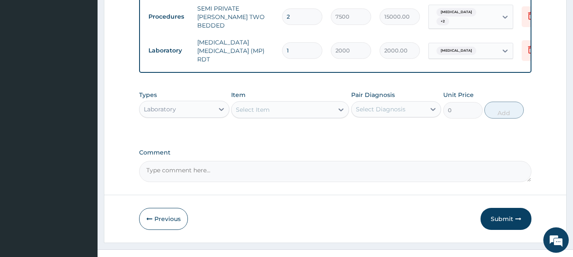
scroll to position [448, 0]
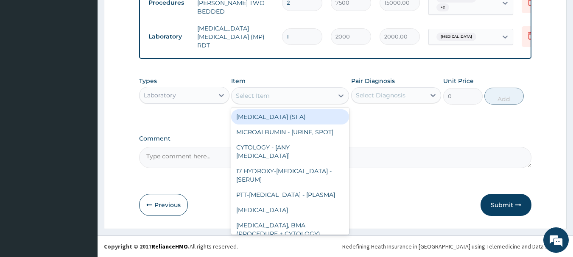
click at [273, 98] on div "Select Item" at bounding box center [283, 96] width 102 height 14
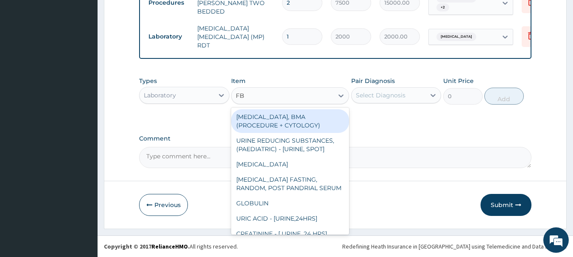
type input "FBC"
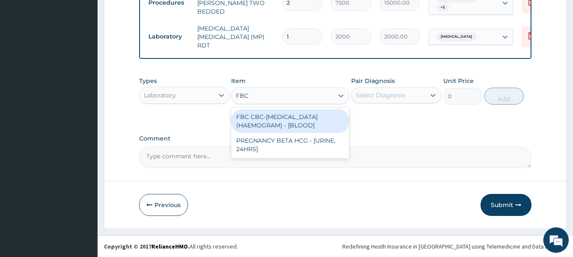
drag, startPoint x: 285, startPoint y: 120, endPoint x: 335, endPoint y: 112, distance: 51.5
click at [287, 120] on div "FBC CBC-COMPLETE BLOOD COUNT (HAEMOGRAM) - [BLOOD]" at bounding box center [290, 121] width 118 height 24
type input "5000"
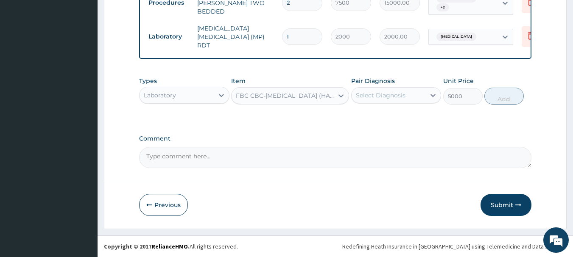
click at [377, 99] on div "Select Diagnosis" at bounding box center [381, 95] width 50 height 8
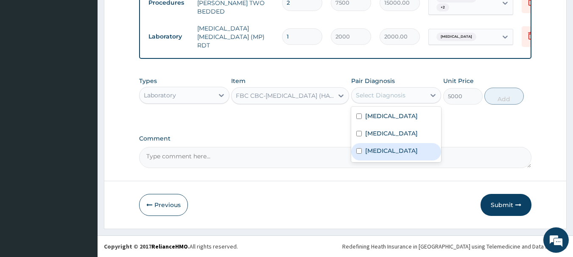
click at [389, 155] on label "Upper respiratory infection" at bounding box center [391, 151] width 53 height 8
checkbox input "true"
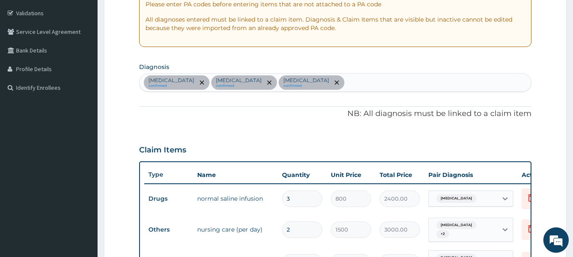
scroll to position [151, 0]
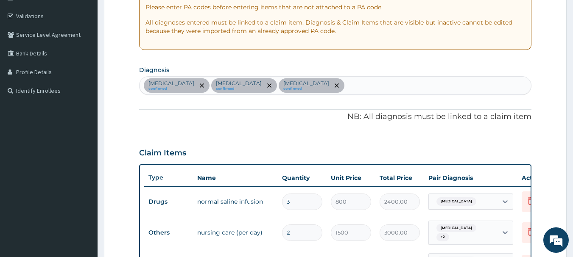
click at [391, 84] on div "Chronic hypotension confirmed Malaria confirmed Upper respiratory infection con…" at bounding box center [336, 86] width 392 height 18
type input "SEPSI"
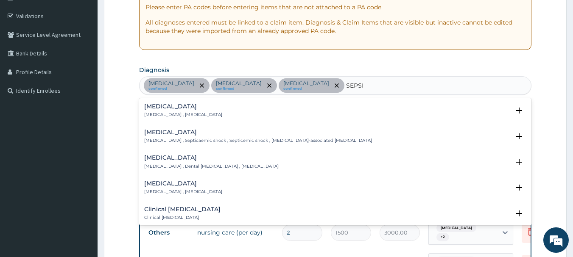
click at [205, 107] on div "Sepsis Systemic infection , Sepsis" at bounding box center [335, 110] width 383 height 15
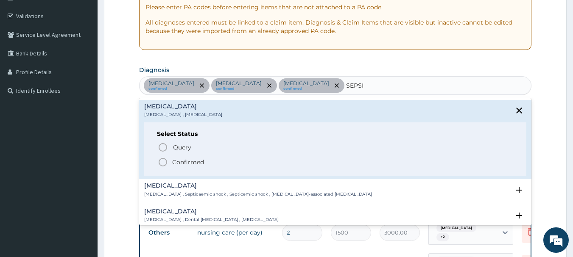
drag, startPoint x: 189, startPoint y: 163, endPoint x: 234, endPoint y: 143, distance: 49.6
click at [202, 159] on p "Confirmed" at bounding box center [188, 162] width 32 height 8
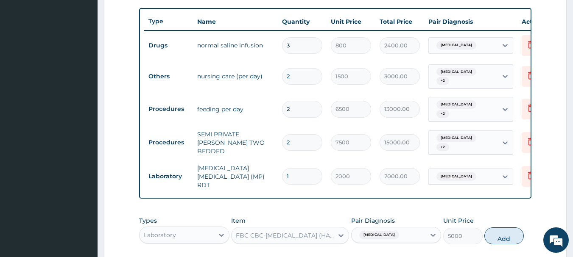
scroll to position [448, 0]
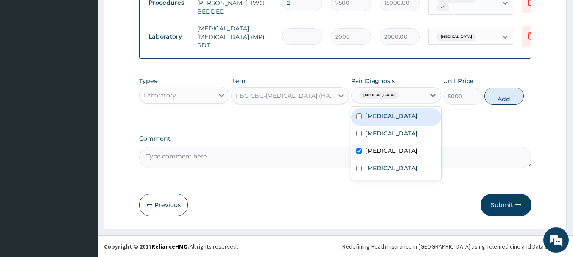
click at [410, 102] on div "Upper respiratory infection" at bounding box center [389, 95] width 74 height 14
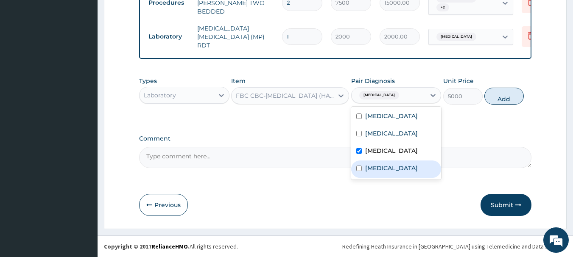
click at [378, 173] on label "Sepsis" at bounding box center [391, 168] width 53 height 8
checkbox input "true"
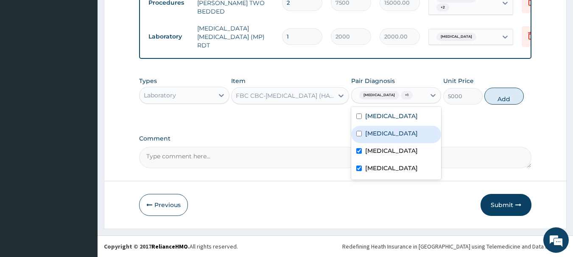
click at [508, 105] on button "Add" at bounding box center [503, 96] width 39 height 17
type input "0"
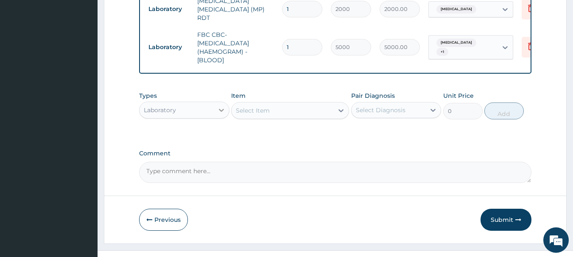
scroll to position [490, 0]
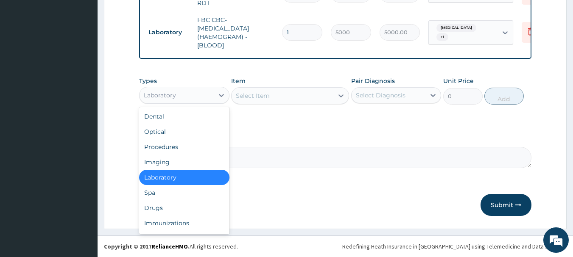
click at [194, 100] on div "Laboratory" at bounding box center [177, 96] width 74 height 14
click at [175, 211] on div "Drugs" at bounding box center [184, 208] width 90 height 15
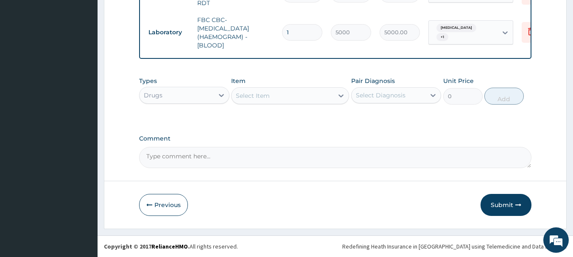
click at [257, 97] on div "Select Item" at bounding box center [253, 96] width 34 height 8
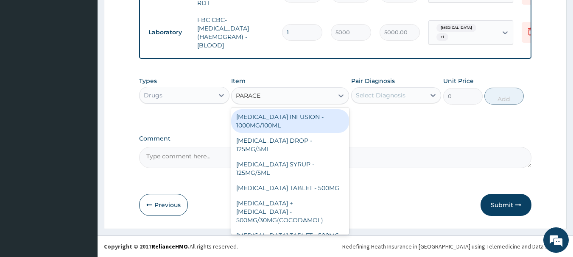
type input "PARACET"
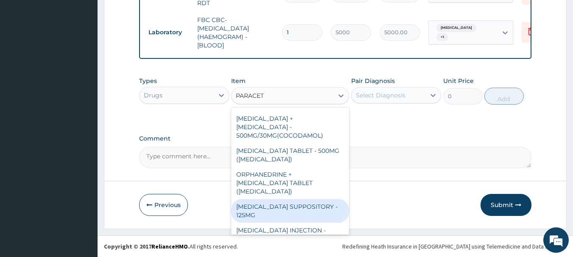
scroll to position [90, 0]
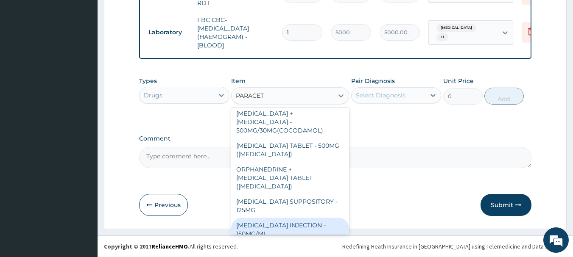
click at [304, 218] on div "PARACETAMOL INJECTION - 150MG/ML" at bounding box center [290, 230] width 118 height 24
type input "560"
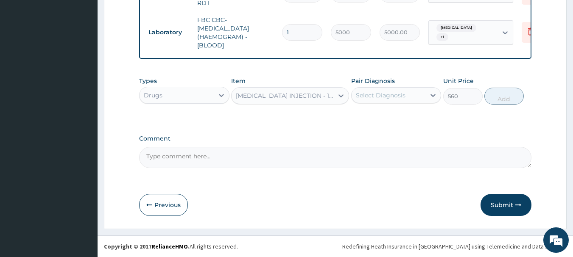
click at [385, 95] on div "Select Diagnosis" at bounding box center [381, 95] width 50 height 8
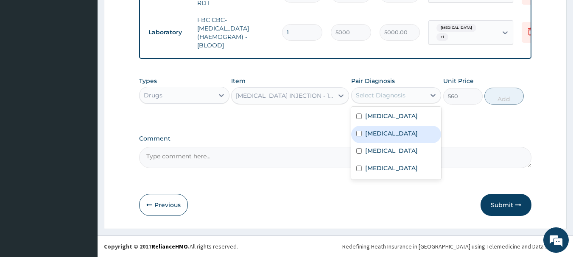
click at [391, 126] on div "Malaria" at bounding box center [396, 134] width 90 height 17
checkbox input "true"
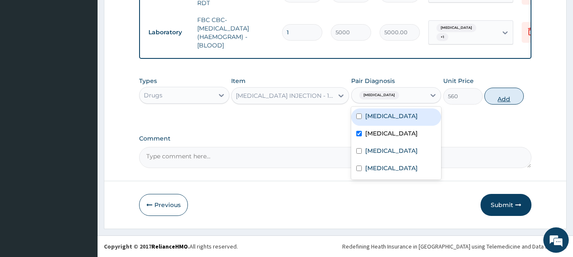
click at [513, 96] on button "Add" at bounding box center [503, 96] width 39 height 17
type input "0"
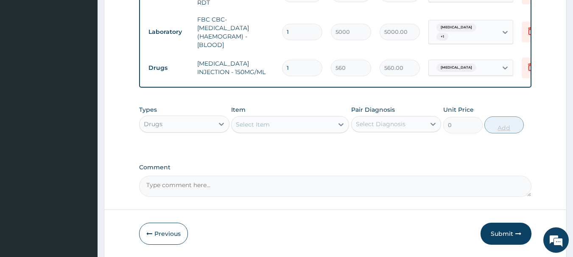
type input "16"
type input "8960.00"
click at [289, 62] on input "16" at bounding box center [302, 68] width 40 height 17
type input "6"
type input "3360.00"
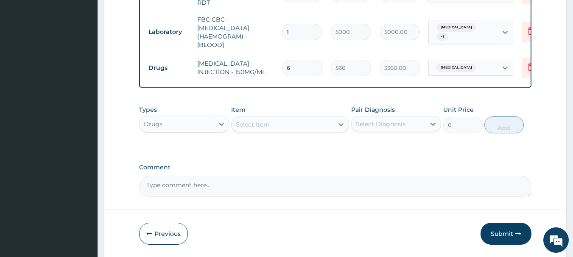
type input "6"
click at [308, 128] on div "Select Item" at bounding box center [283, 125] width 102 height 14
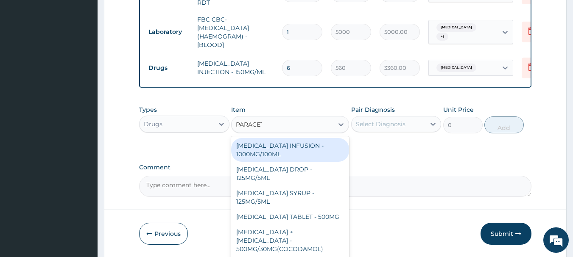
type input "PARACETA"
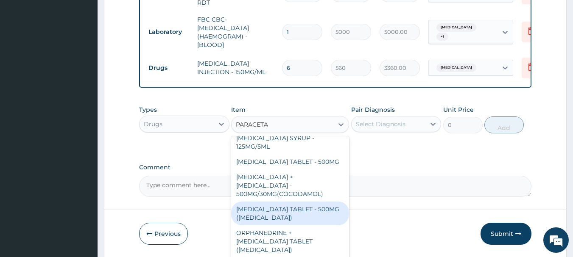
scroll to position [42, 0]
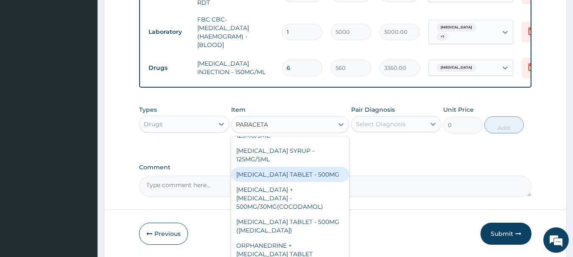
drag, startPoint x: 301, startPoint y: 174, endPoint x: 322, endPoint y: 165, distance: 23.6
click at [301, 173] on div "PARACETAMOL TABLET - 500MG" at bounding box center [290, 174] width 118 height 15
type input "33.599999999999994"
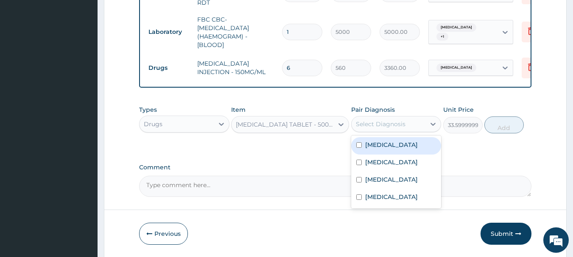
click at [366, 128] on div "Select Diagnosis" at bounding box center [381, 124] width 50 height 8
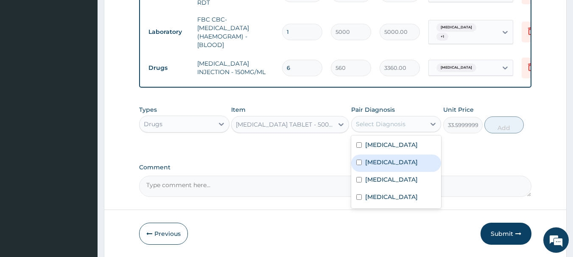
drag, startPoint x: 398, startPoint y: 166, endPoint x: 478, endPoint y: 156, distance: 81.2
click at [428, 163] on div "Malaria" at bounding box center [396, 163] width 90 height 17
checkbox input "true"
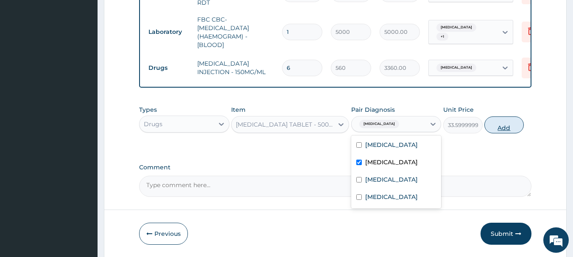
click at [513, 125] on button "Add" at bounding box center [503, 125] width 39 height 17
type input "0"
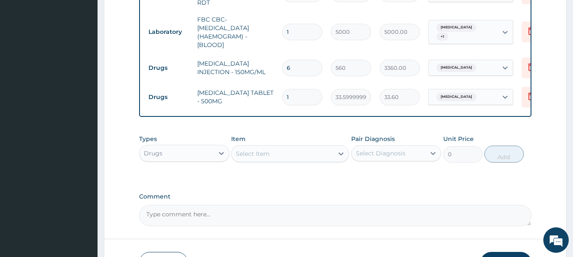
type input "18"
type input "604.80"
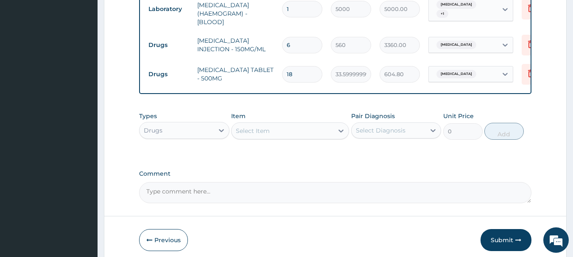
scroll to position [549, 0]
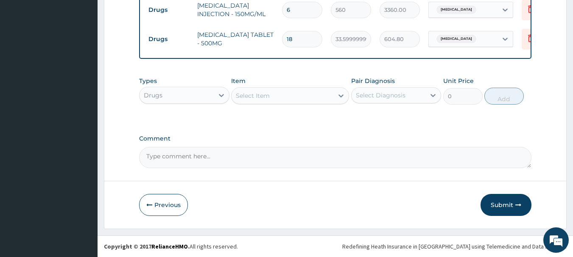
type input "18"
click at [258, 98] on div "Select Item" at bounding box center [253, 96] width 34 height 8
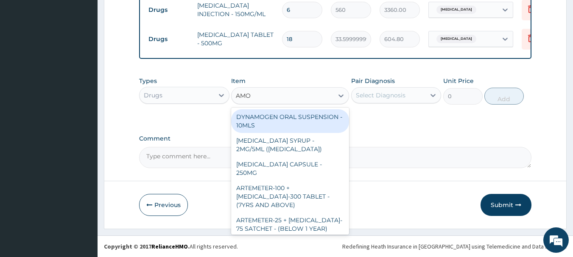
type input "AMOX"
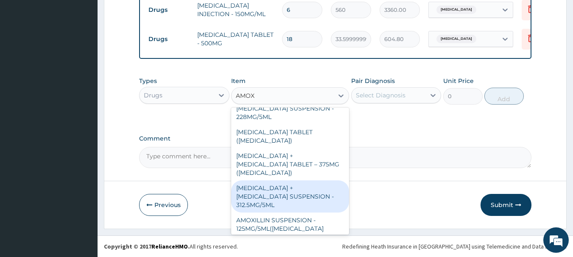
scroll to position [212, 0]
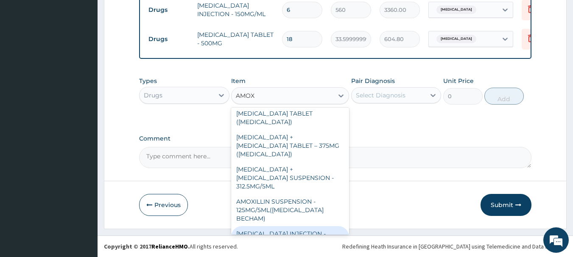
click at [296, 226] on div "AMOXICILLIN INJECTION - 500MG" at bounding box center [290, 238] width 118 height 24
type input "1120"
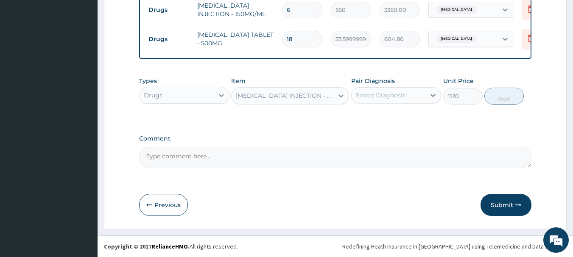
click at [282, 92] on div "AMOXICILLIN INJECTION - 500MG" at bounding box center [285, 96] width 98 height 8
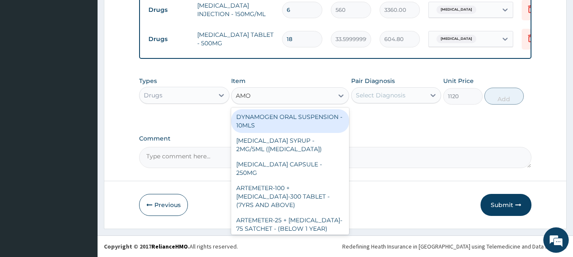
type input "AMOX"
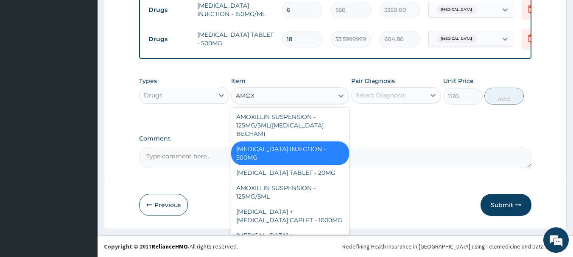
scroll to position [312, 0]
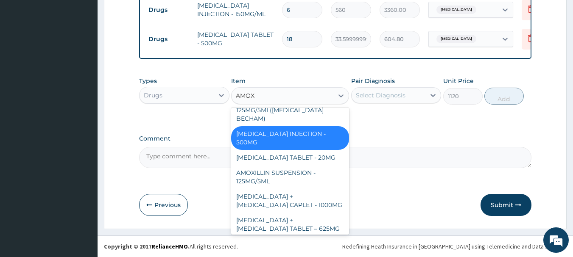
click at [305, 245] on div "AMOXICILLIN CAPSULE - 500MG" at bounding box center [290, 257] width 118 height 24
type input "112"
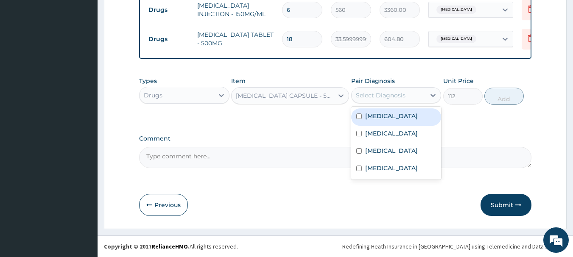
click at [379, 92] on div "Select Diagnosis" at bounding box center [381, 95] width 50 height 8
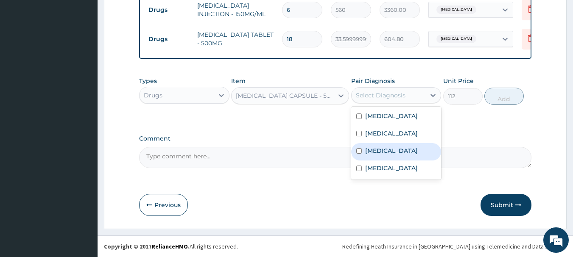
drag, startPoint x: 389, startPoint y: 154, endPoint x: 387, endPoint y: 168, distance: 13.7
click at [389, 155] on label "Upper respiratory infection" at bounding box center [391, 151] width 53 height 8
checkbox input "true"
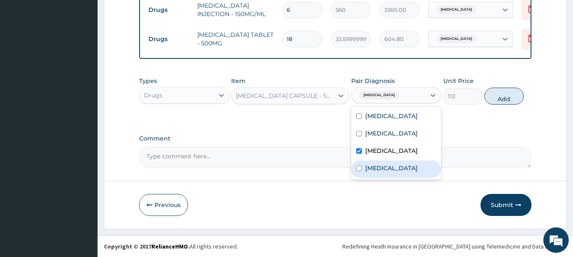
click at [383, 173] on label "Sepsis" at bounding box center [391, 168] width 53 height 8
checkbox input "true"
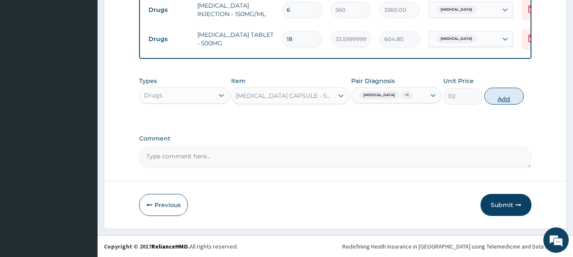
click at [499, 100] on button "Add" at bounding box center [503, 96] width 39 height 17
type input "0"
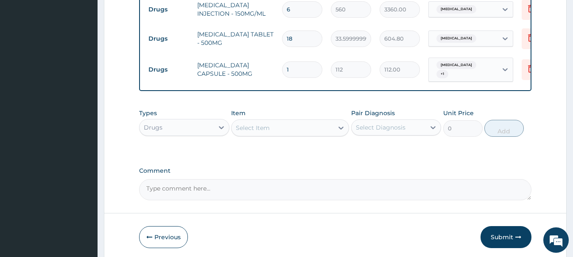
type input "15"
type input "1680.00"
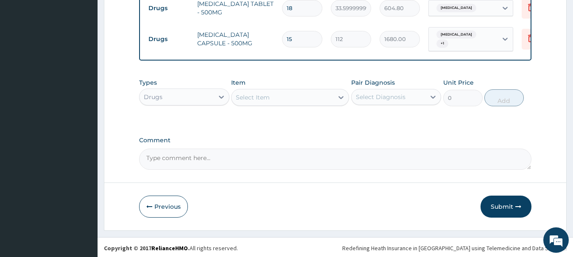
scroll to position [582, 0]
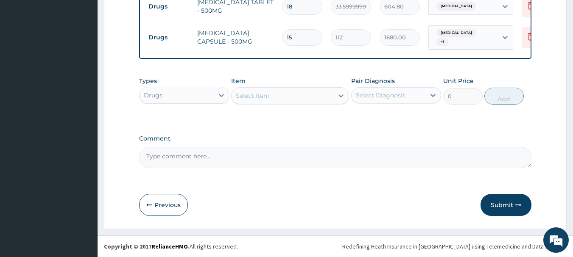
type input "15"
click at [270, 99] on div "Select Item" at bounding box center [283, 96] width 102 height 14
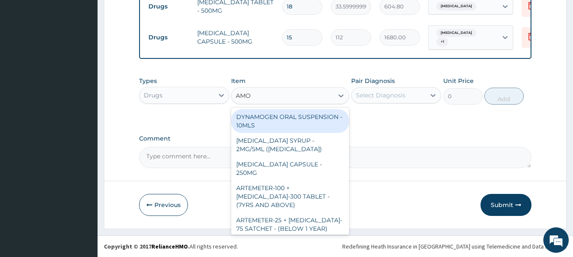
type input "AMOX"
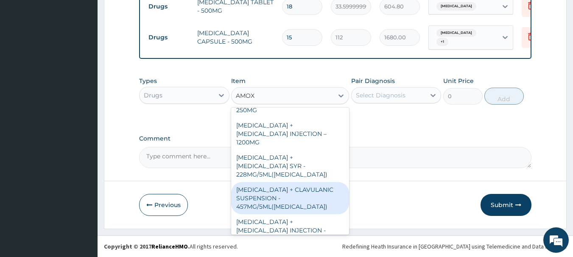
scroll to position [0, 0]
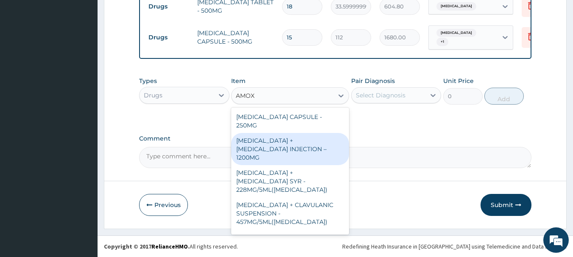
click at [276, 134] on div "AMOXICILLIN + CLAVULANIC ACID INJECTION – 1200MG" at bounding box center [290, 149] width 118 height 32
type input "3360"
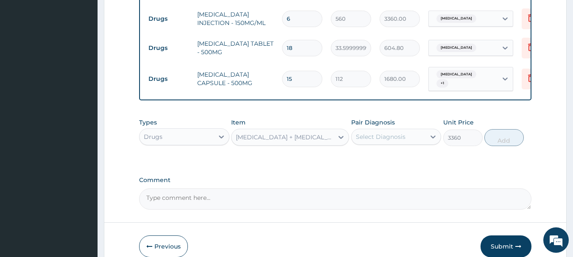
scroll to position [497, 0]
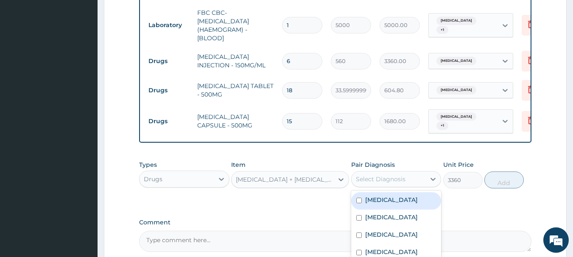
click at [401, 184] on div "Select Diagnosis" at bounding box center [381, 179] width 50 height 8
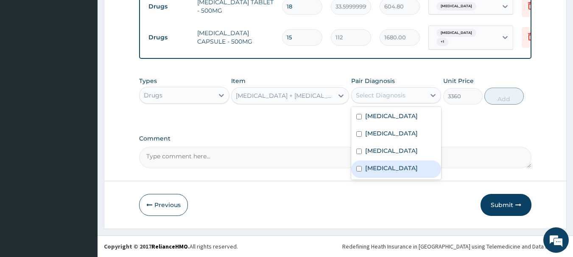
scroll to position [582, 0]
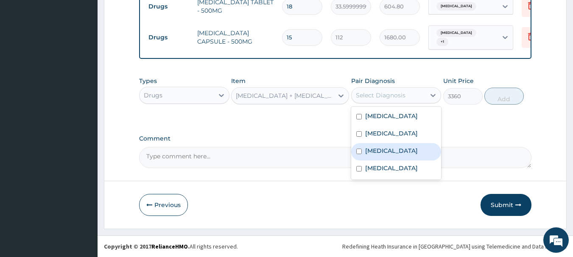
drag, startPoint x: 394, startPoint y: 158, endPoint x: 391, endPoint y: 163, distance: 6.5
click at [392, 155] on label "Upper respiratory infection" at bounding box center [391, 151] width 53 height 8
checkbox input "true"
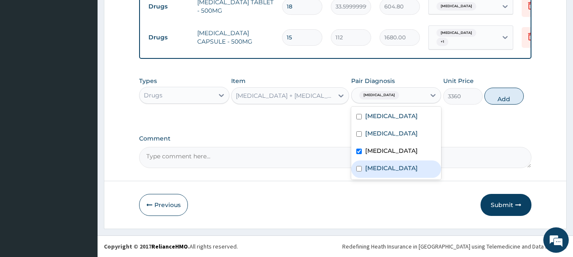
drag, startPoint x: 385, startPoint y: 178, endPoint x: 455, endPoint y: 154, distance: 73.5
click at [389, 176] on div "Sepsis" at bounding box center [396, 169] width 90 height 17
checkbox input "true"
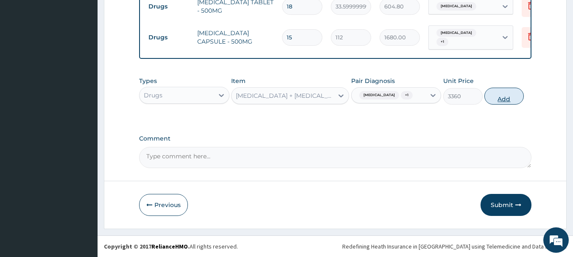
click at [517, 105] on button "Add" at bounding box center [503, 96] width 39 height 17
type input "0"
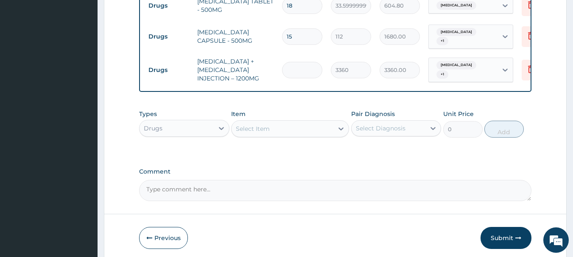
type input "0.00"
type input "2"
type input "6720.00"
type input "2"
click at [281, 140] on div "Types Drugs Item Select Item Pair Diagnosis Select Diagnosis Unit Price 0 Add" at bounding box center [335, 124] width 393 height 36
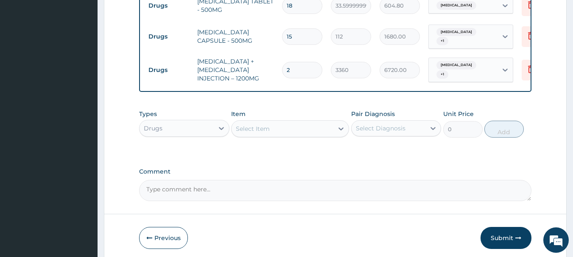
click at [281, 129] on div "Select Item" at bounding box center [283, 129] width 102 height 14
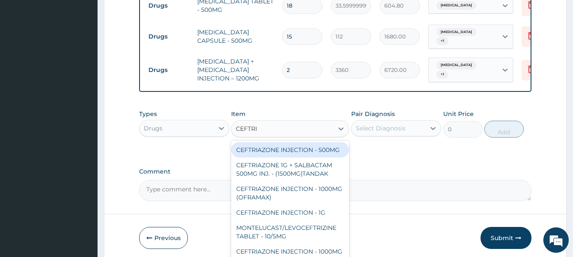
type input "CEFTRIA"
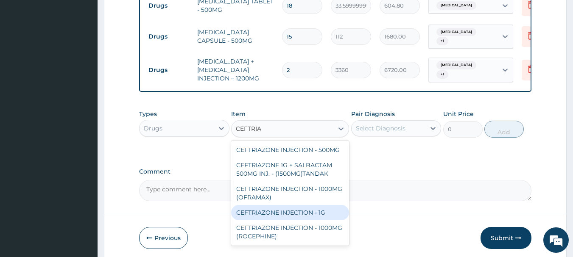
click at [315, 213] on div "CEFTRIAZONE INJECTION - 1G" at bounding box center [290, 212] width 118 height 15
type input "1652"
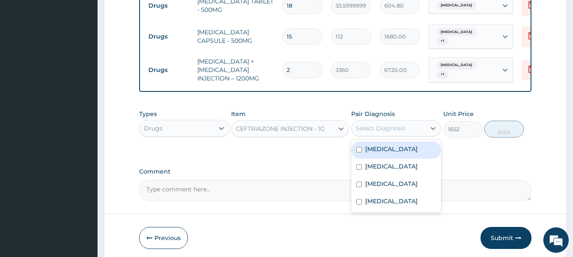
click at [394, 128] on div "Select Diagnosis" at bounding box center [381, 128] width 50 height 8
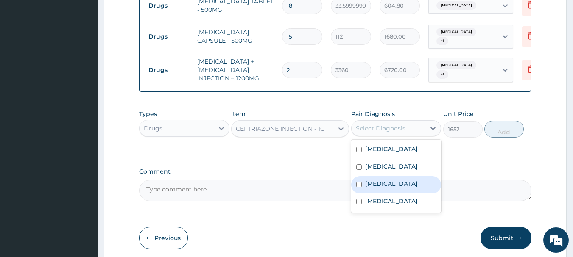
click at [388, 187] on label "Upper respiratory infection" at bounding box center [391, 184] width 53 height 8
checkbox input "true"
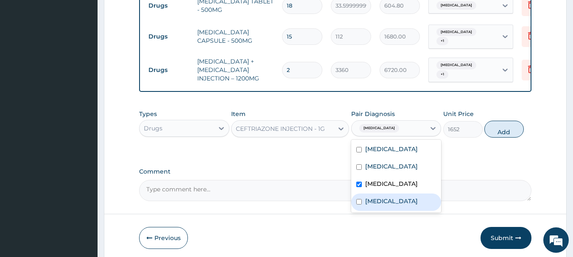
click at [397, 211] on div "Sepsis" at bounding box center [396, 202] width 90 height 17
checkbox input "true"
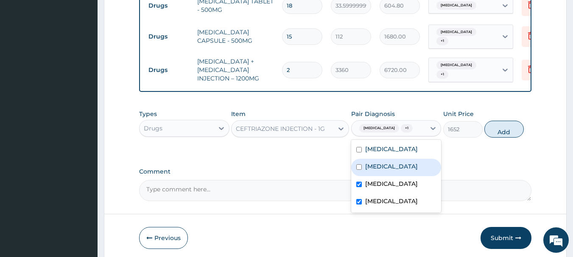
click at [510, 138] on button "Add" at bounding box center [503, 129] width 39 height 17
type input "0"
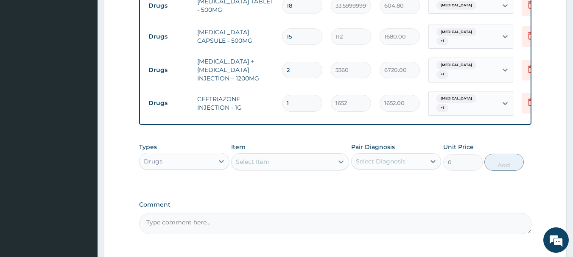
type input "0.00"
type input "2"
type input "3304.00"
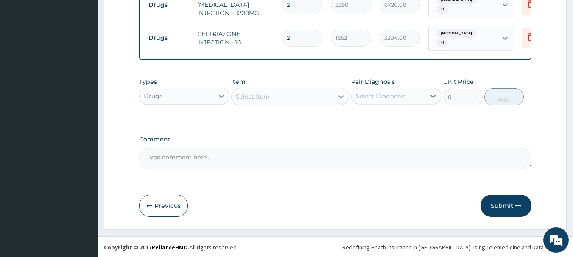
scroll to position [648, 0]
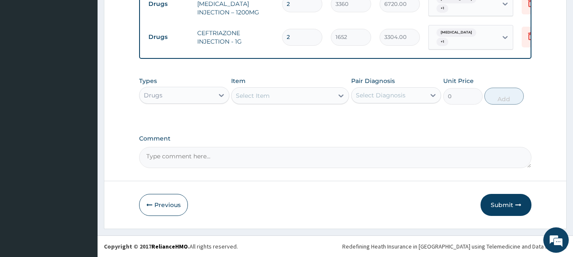
type input "2"
click at [270, 93] on div "Select Item" at bounding box center [283, 96] width 102 height 14
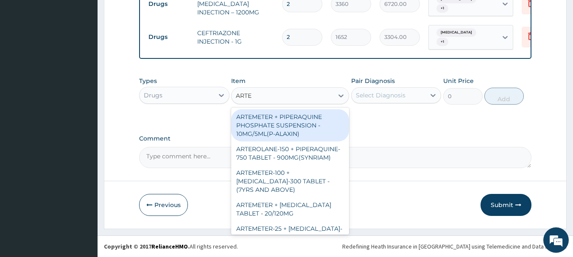
type input "ARTEM"
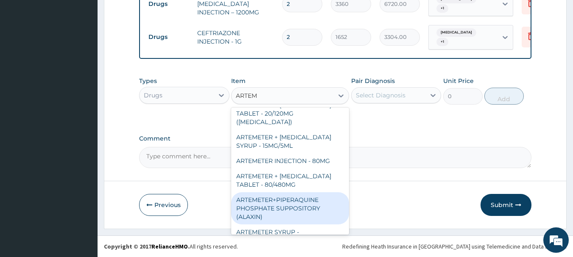
scroll to position [370, 0]
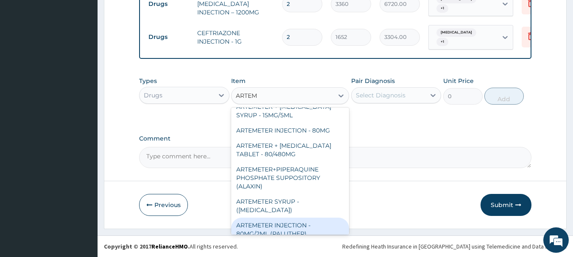
drag, startPoint x: 289, startPoint y: 220, endPoint x: 316, endPoint y: 181, distance: 47.3
click at [289, 218] on div "ARTEMETER INJECTION - 80MG/2ML (PALUTHER)" at bounding box center [290, 230] width 118 height 24
type input "700"
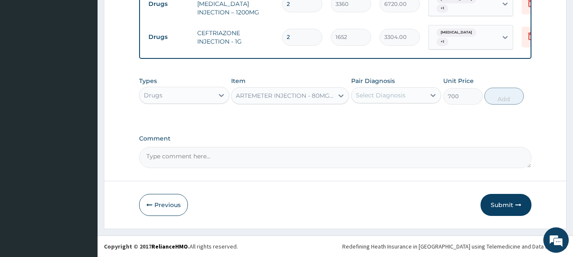
click at [385, 98] on div "Select Diagnosis" at bounding box center [381, 95] width 50 height 8
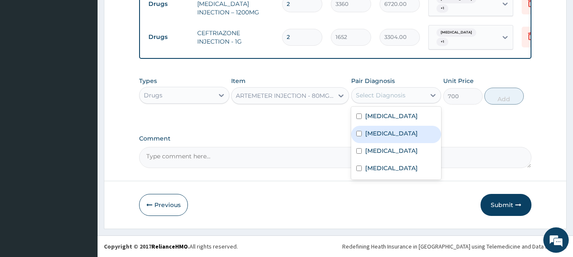
click at [393, 134] on div "Malaria" at bounding box center [396, 134] width 90 height 17
checkbox input "true"
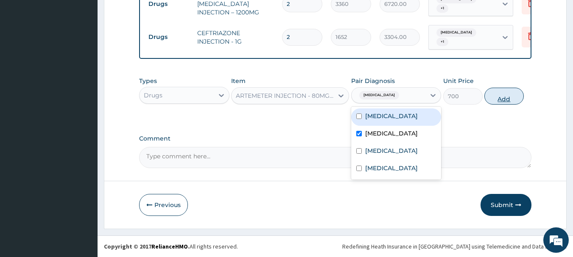
click at [501, 101] on button "Add" at bounding box center [503, 96] width 39 height 17
type input "0"
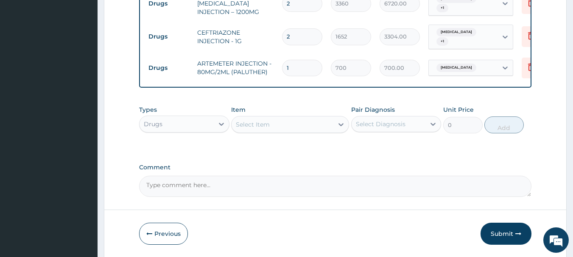
type input "0.00"
type input "6"
type input "4200.00"
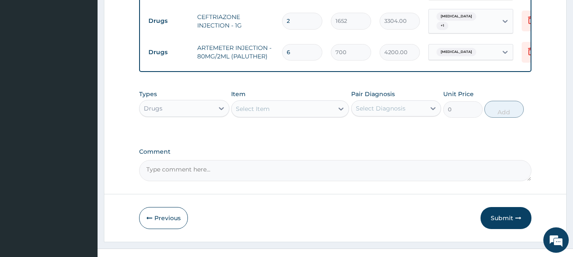
scroll to position [678, 0]
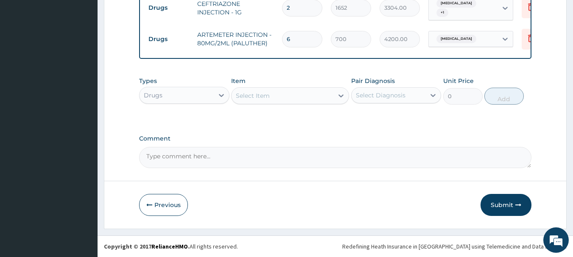
type input "6"
click at [315, 100] on div "Select Item" at bounding box center [283, 96] width 102 height 14
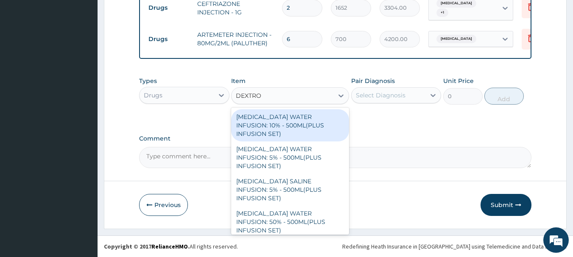
type input "DEXTROS"
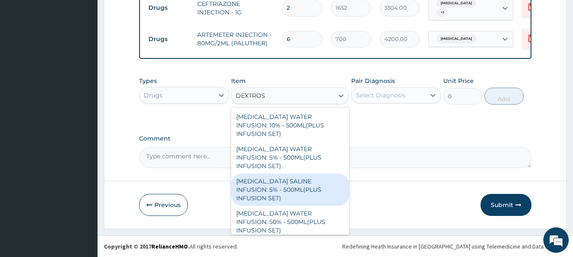
click at [278, 174] on div "DEXTROSE SALINE INFUSION: 5% - 500ML(PLUS INFUSION SET)" at bounding box center [290, 190] width 118 height 32
type input "1092"
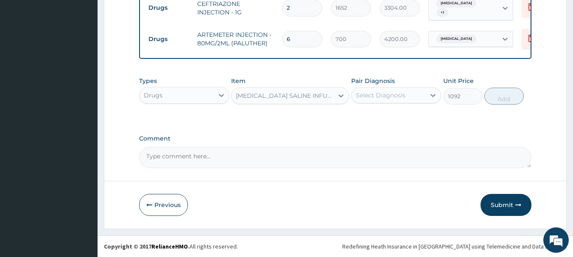
click at [398, 101] on div "Select Diagnosis" at bounding box center [389, 96] width 74 height 14
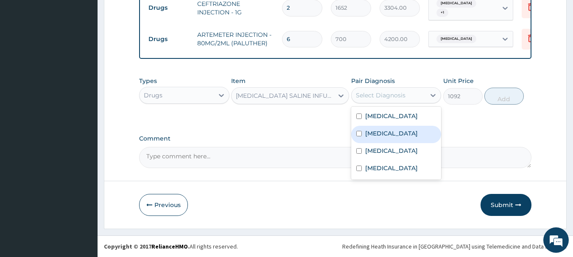
click at [393, 138] on div "Malaria" at bounding box center [396, 134] width 90 height 17
checkbox input "true"
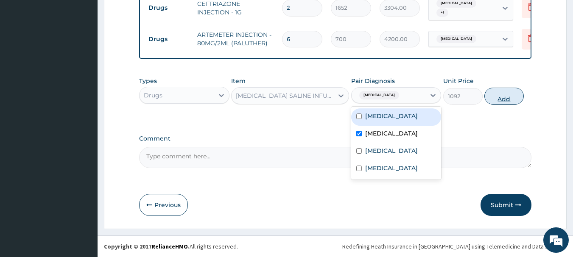
click at [507, 100] on button "Add" at bounding box center [503, 96] width 39 height 17
type input "0"
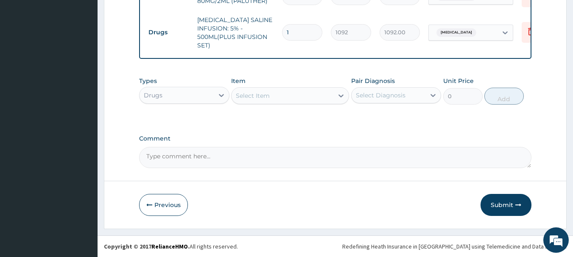
scroll to position [720, 0]
click at [317, 97] on div "Select Item" at bounding box center [283, 96] width 102 height 14
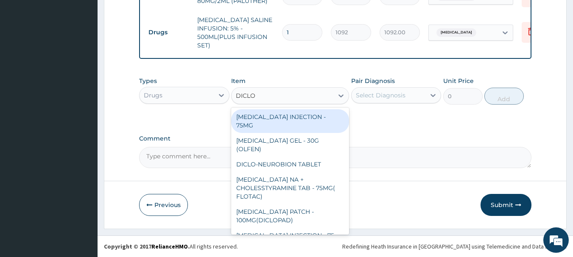
type input "DICLOF"
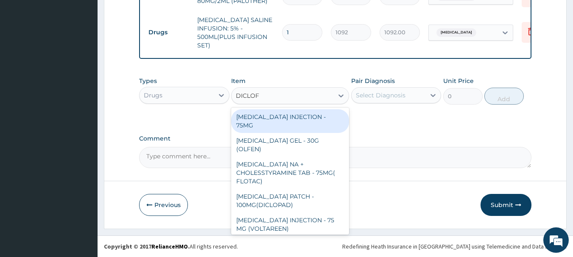
drag, startPoint x: 313, startPoint y: 116, endPoint x: 318, endPoint y: 115, distance: 5.2
click at [313, 116] on div "DICLOFENAC INJECTION - 75MG" at bounding box center [290, 121] width 118 height 24
type input "420"
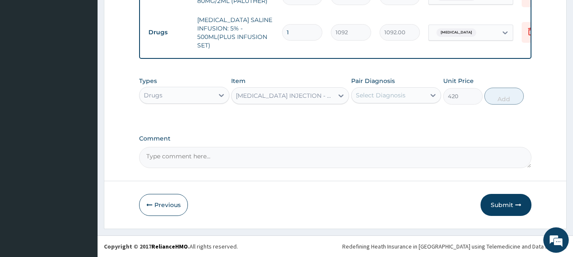
click at [391, 97] on div "Select Diagnosis" at bounding box center [381, 95] width 50 height 8
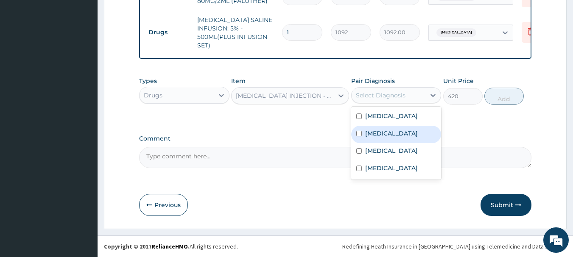
click at [402, 129] on div "Malaria" at bounding box center [396, 134] width 90 height 17
checkbox input "true"
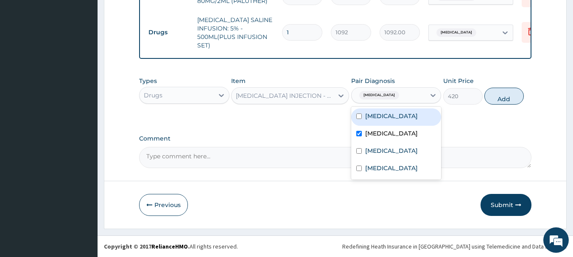
drag, startPoint x: 510, startPoint y: 102, endPoint x: 503, endPoint y: 102, distance: 7.2
click at [510, 102] on button "Add" at bounding box center [503, 96] width 39 height 17
type input "0"
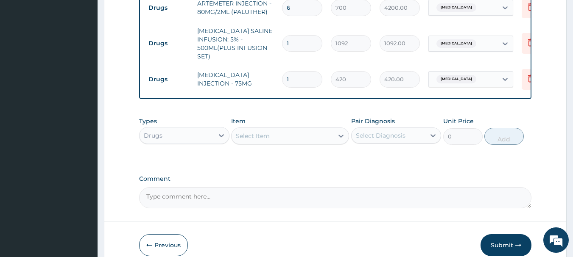
scroll to position [749, 0]
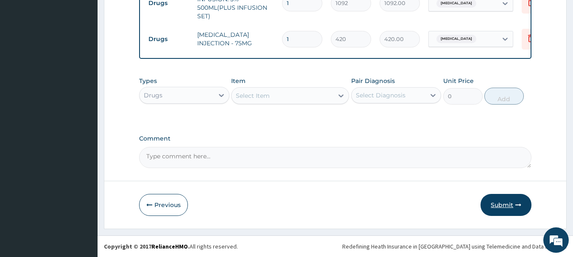
click at [505, 204] on button "Submit" at bounding box center [505, 205] width 51 height 22
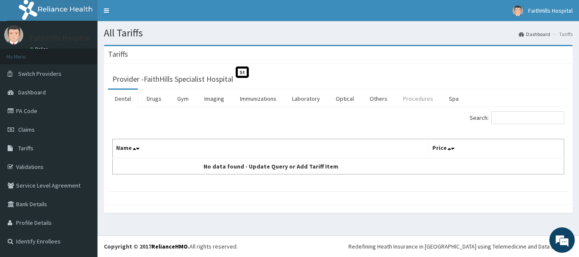
click at [408, 99] on link "Procedures" at bounding box center [419, 99] width 44 height 18
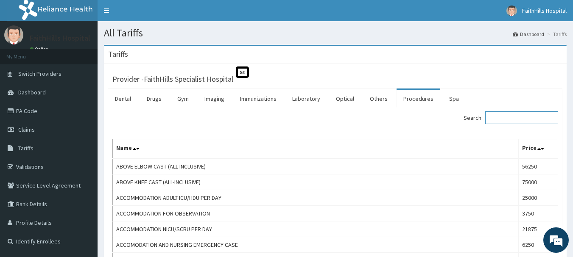
click at [526, 117] on input "Search:" at bounding box center [521, 118] width 73 height 13
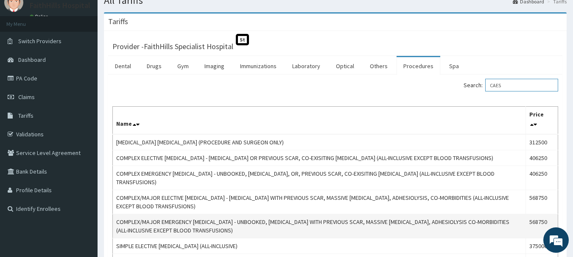
scroll to position [85, 0]
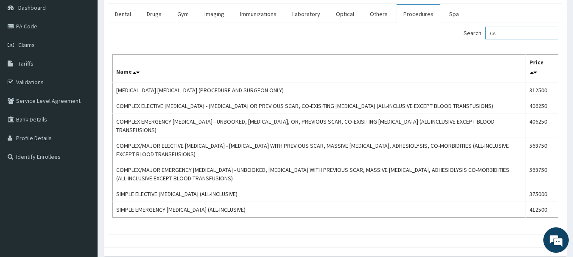
type input "C"
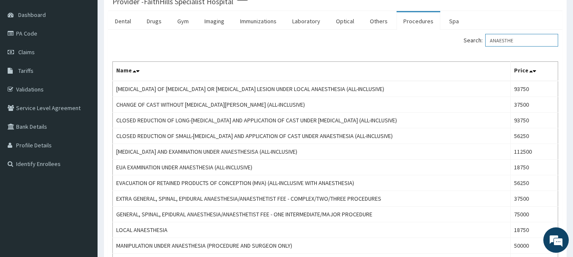
scroll to position [0, 0]
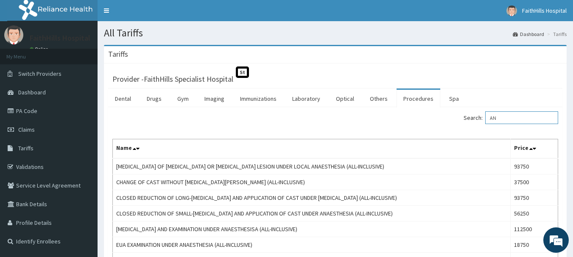
type input "A"
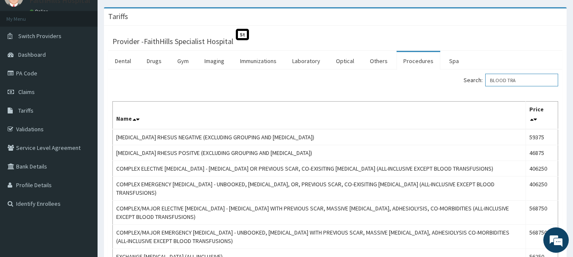
scroll to position [9, 0]
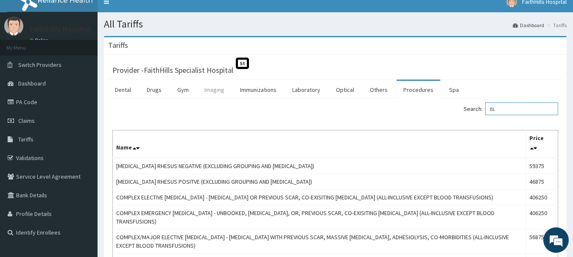
type input "B"
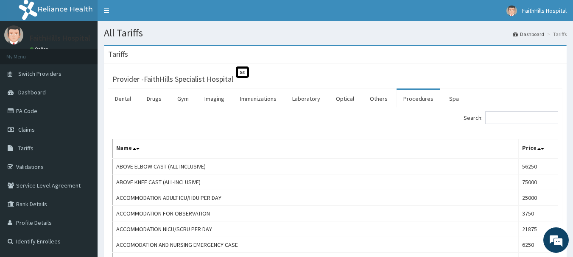
drag, startPoint x: 205, startPoint y: 99, endPoint x: 232, endPoint y: 101, distance: 26.8
click at [205, 99] on link "Imaging" at bounding box center [215, 99] width 34 height 18
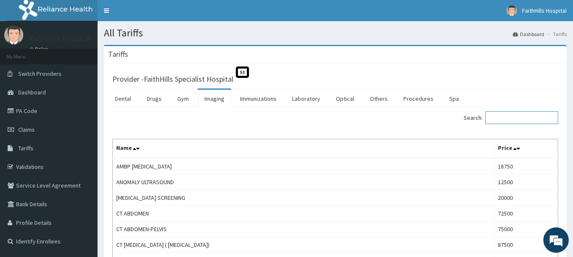
click at [519, 123] on input "Search:" at bounding box center [521, 118] width 73 height 13
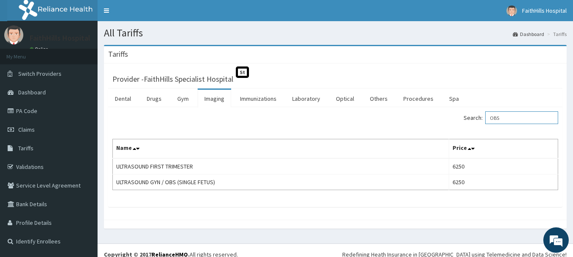
type input "OBS"
